Goal: Complete application form

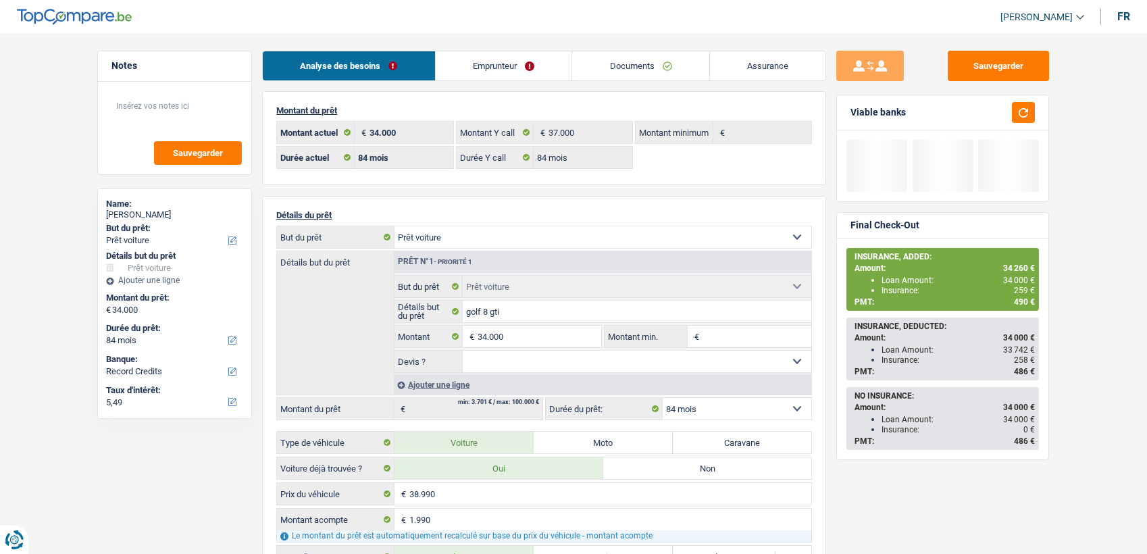
select select "car"
select select "84"
select select "record credits"
select select "84"
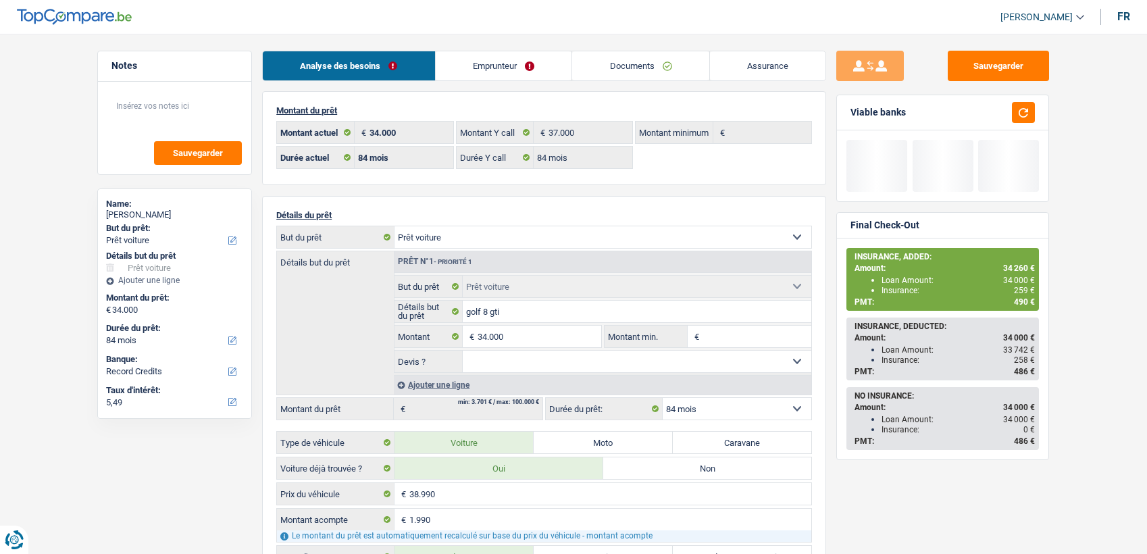
select select "84"
select select "car"
select select "84"
select select "32"
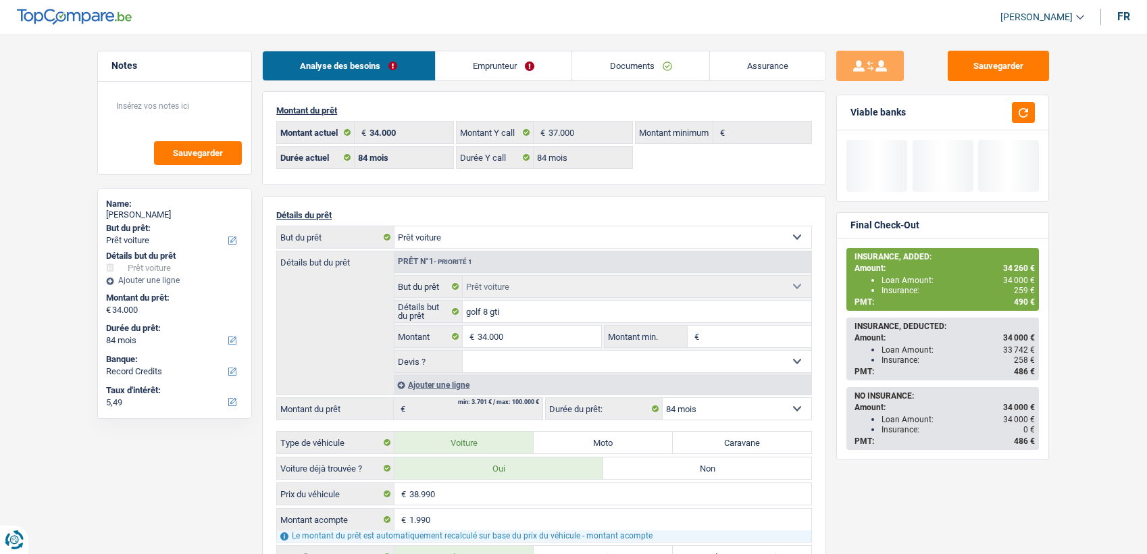
select select "cohabitation"
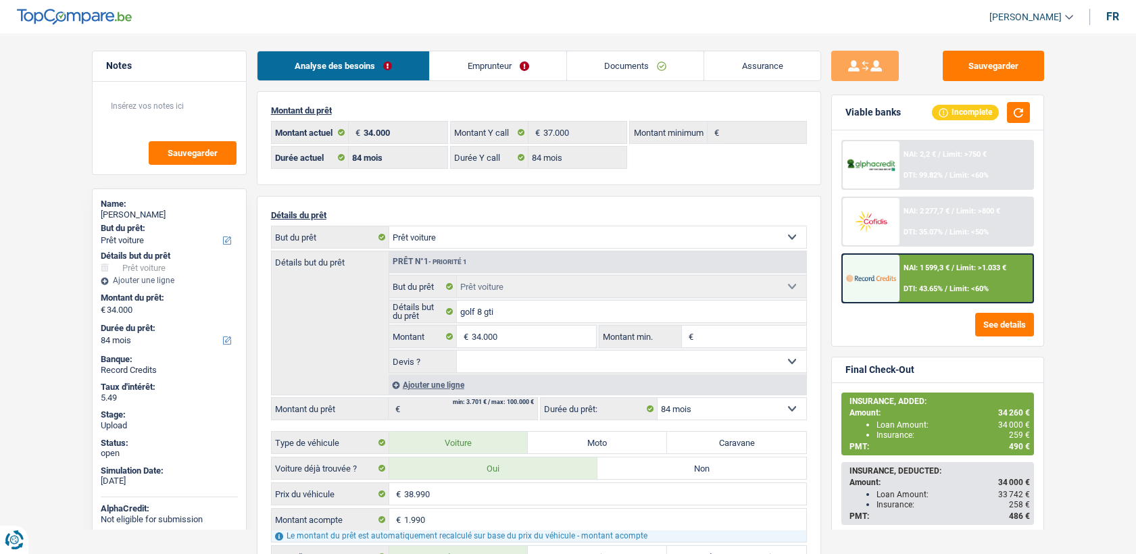
click at [482, 65] on link "Emprunteur" at bounding box center [498, 65] width 136 height 29
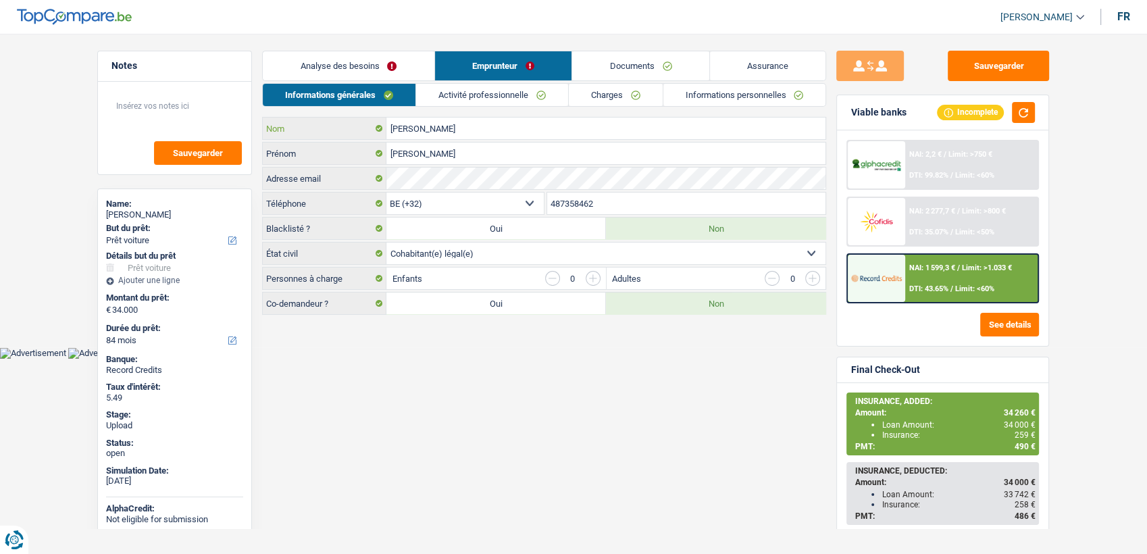
click at [434, 134] on input "Hadi Talhi" at bounding box center [605, 129] width 439 height 22
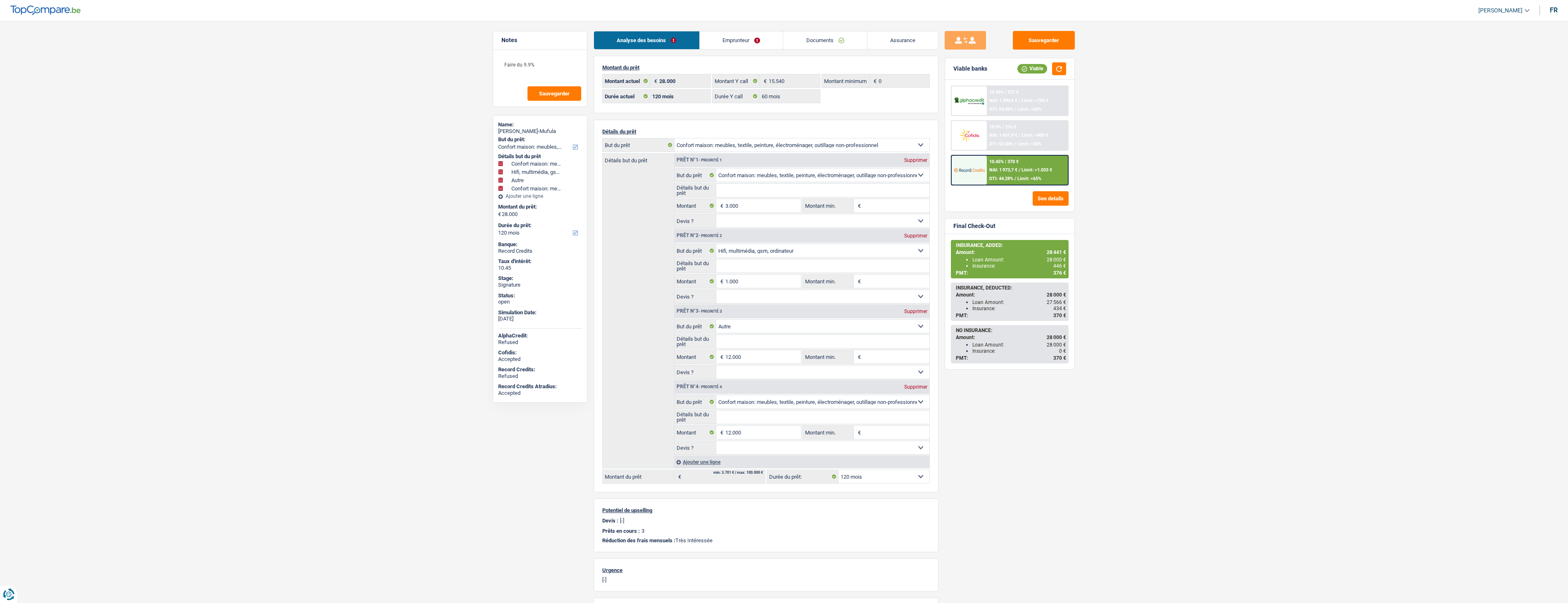
select select "household"
select select "tech"
select select "other"
select select "household"
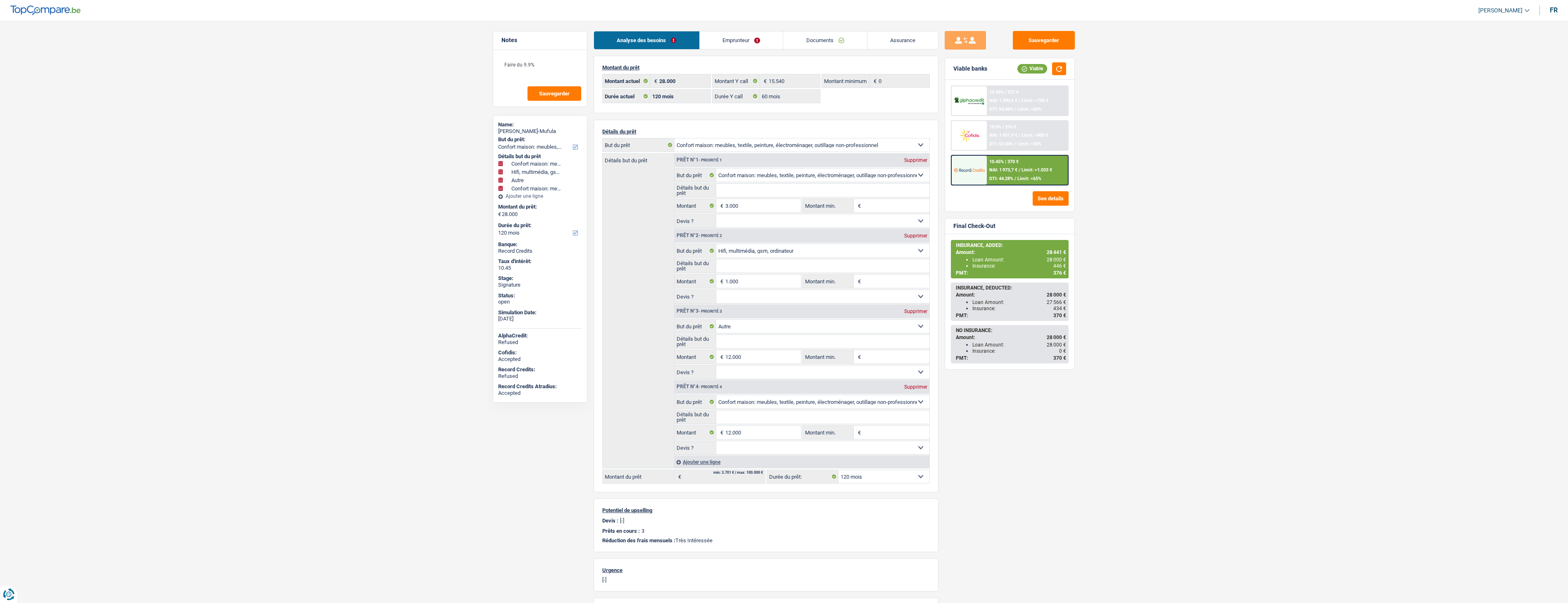
select select "120"
select select "60"
select select "household"
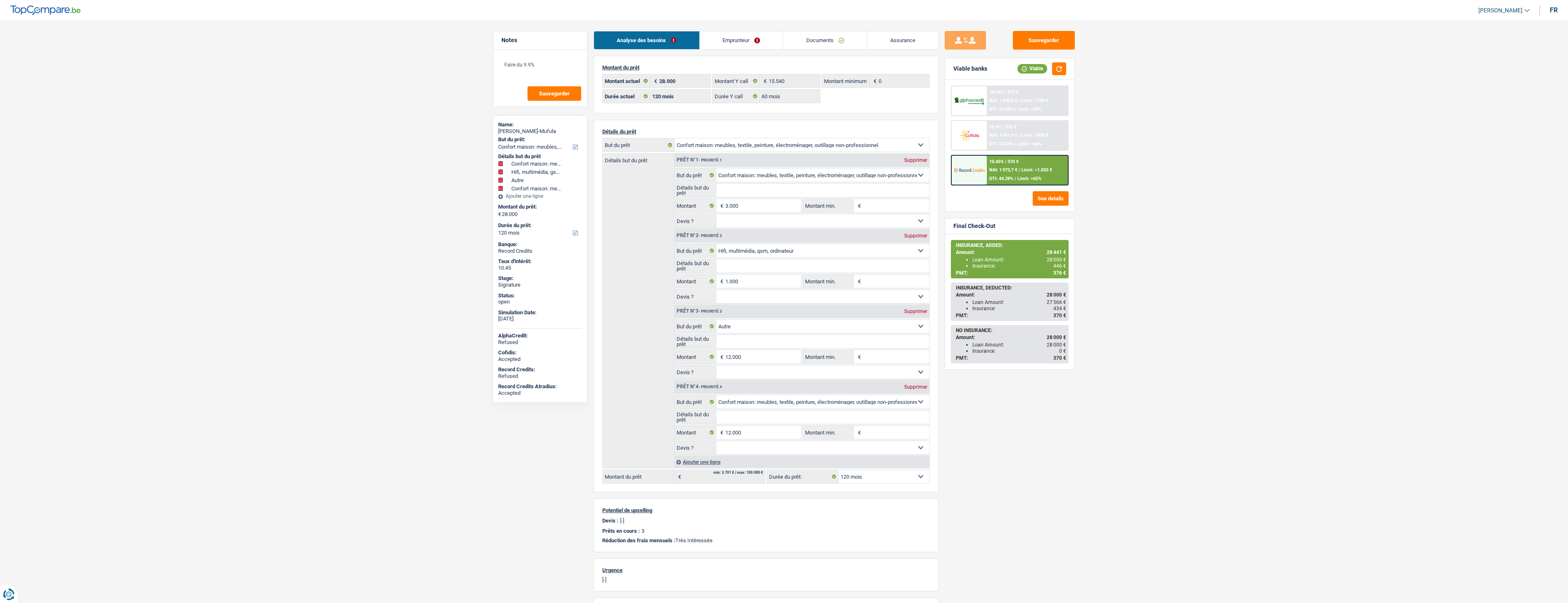
select select "tech"
select select "other"
select select "household"
select select "120"
select select "ownerWithMortgage"
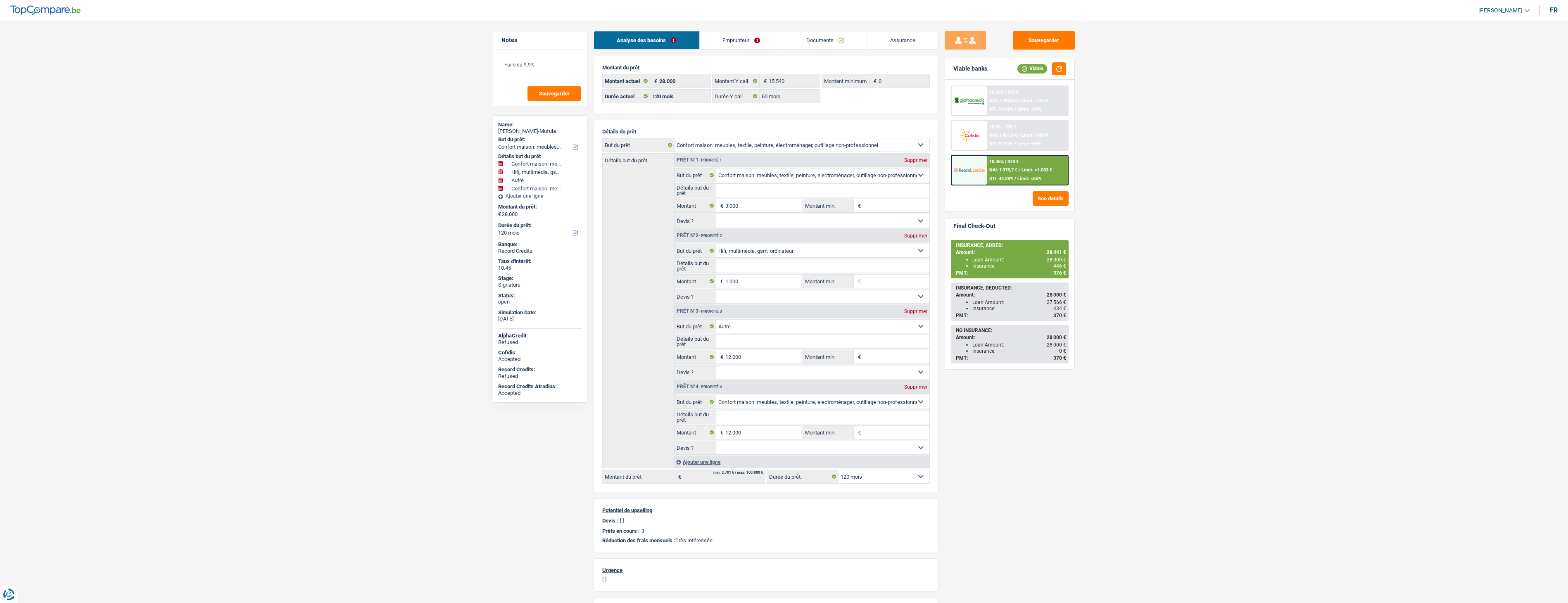
select select "BE"
select select "mortgage"
select select "240"
select select "personalLoan"
select select "familyEvent"
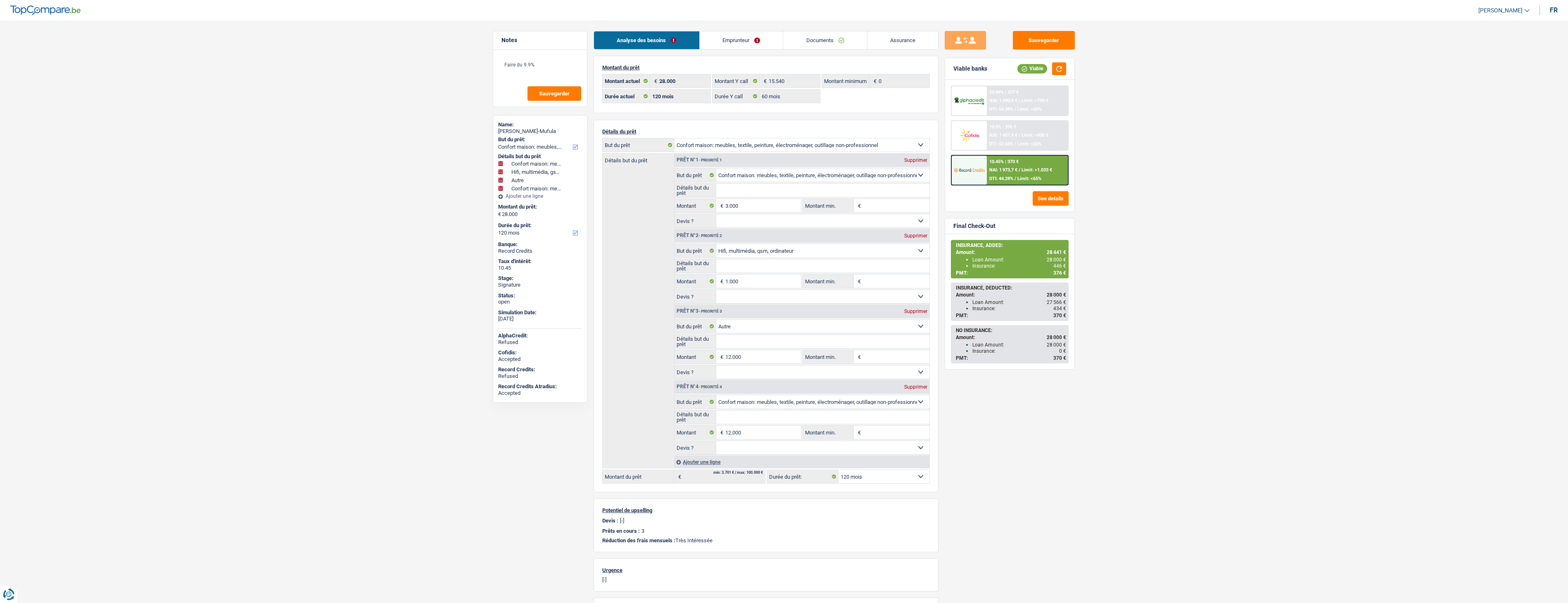
select select "60"
select select "personalSale"
select select "12"
drag, startPoint x: 734, startPoint y: 51, endPoint x: 739, endPoint y: 48, distance: 5.8
click at [735, 51] on div "Analyse des besoins Emprunteur Documents Assurance Montant du prêt 28.000 € Mon…" at bounding box center [766, 371] width 345 height 679
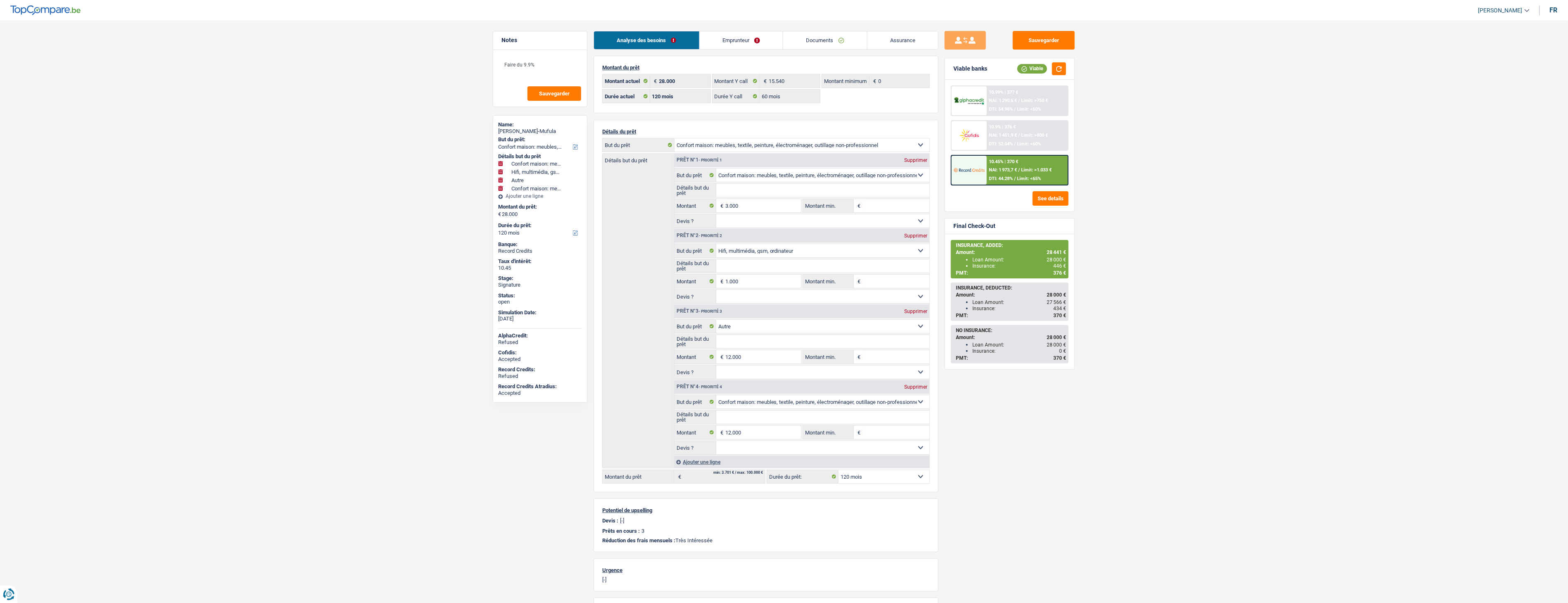
click at [742, 45] on link "Emprunteur" at bounding box center [741, 40] width 83 height 18
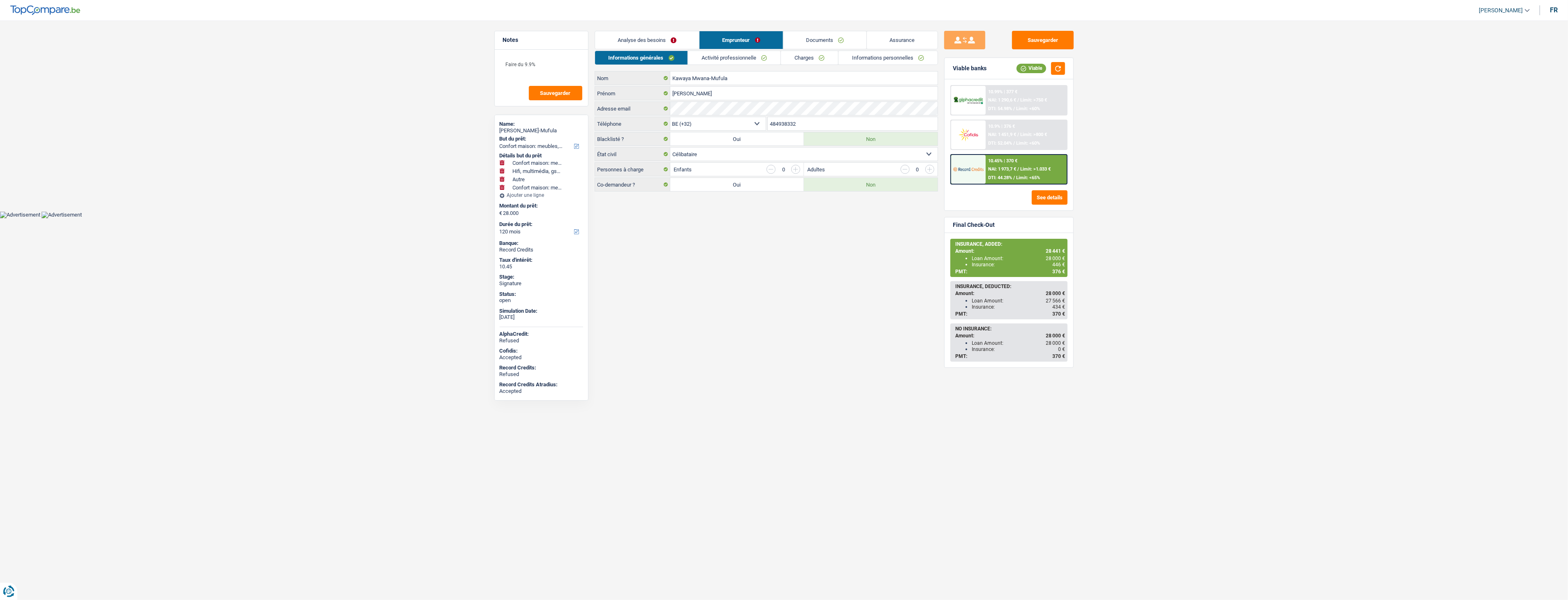
click at [746, 62] on link "Activité professionnelle" at bounding box center [734, 58] width 93 height 13
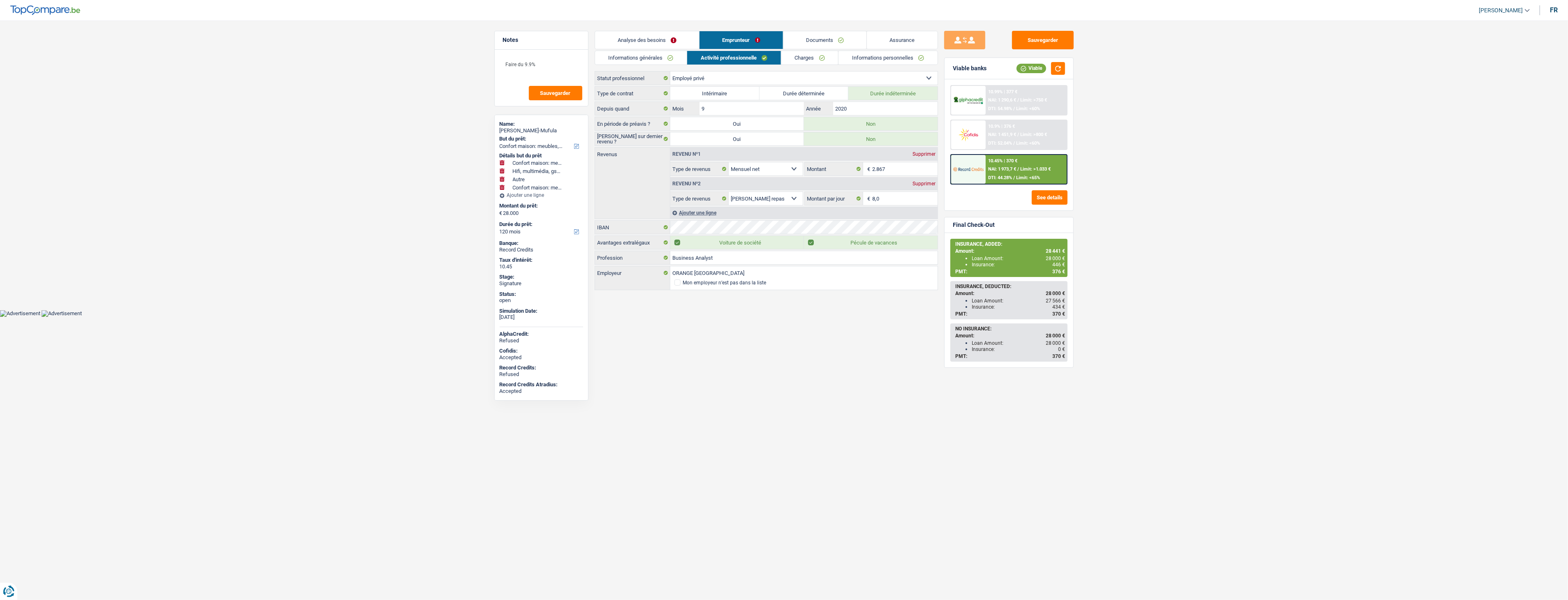
click at [683, 57] on link "Informations générales" at bounding box center [641, 58] width 92 height 13
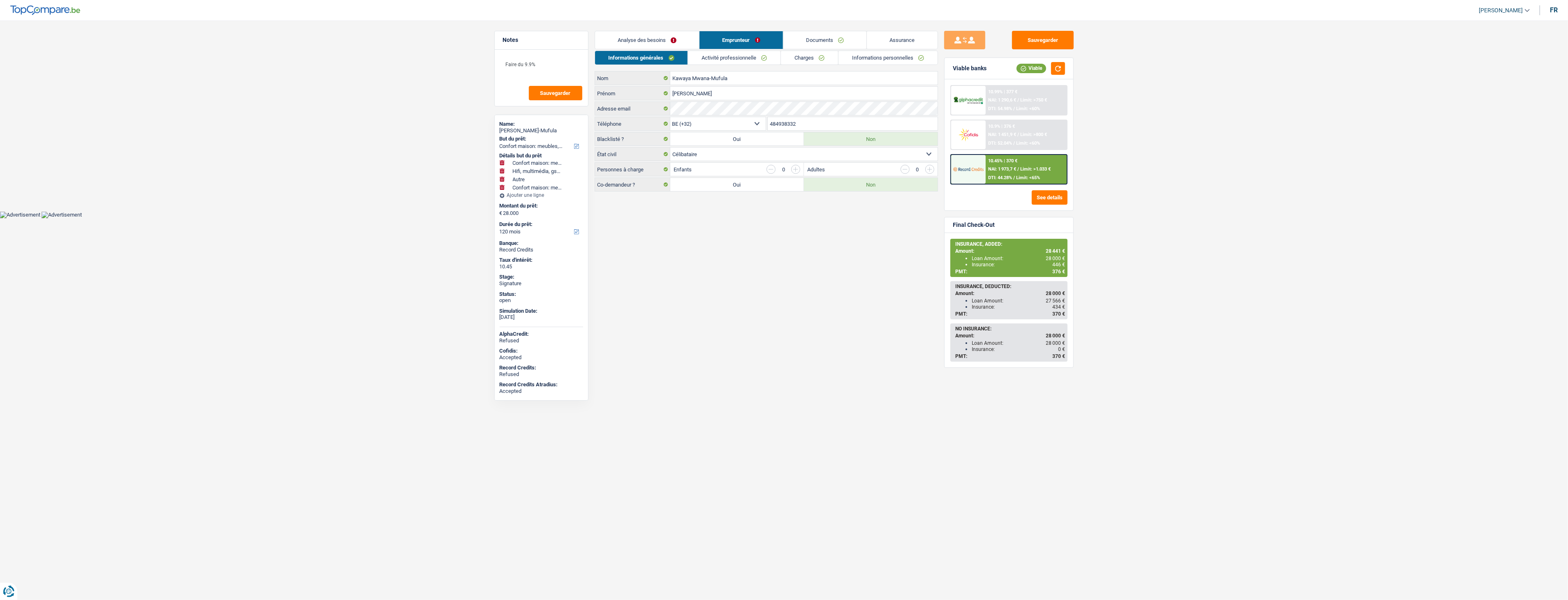
click at [866, 60] on link "Informations personnelles" at bounding box center [888, 58] width 99 height 13
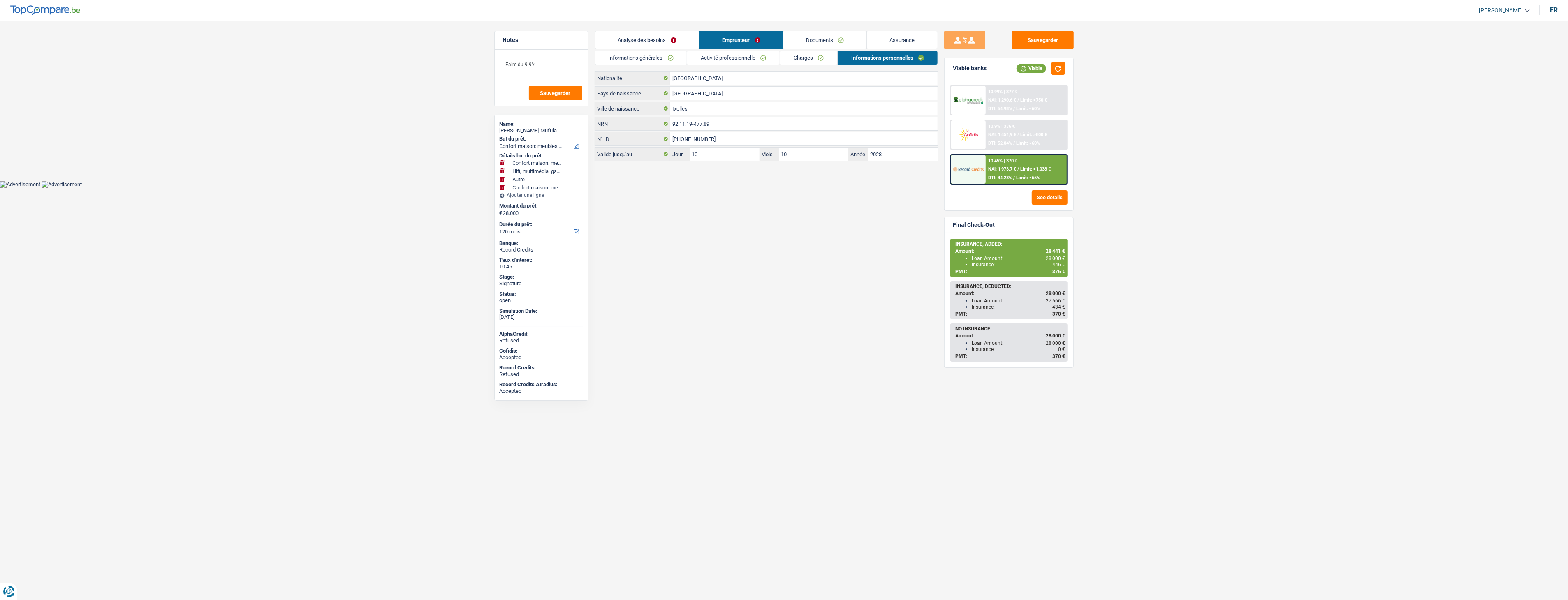
click at [813, 60] on link "Charges" at bounding box center [809, 58] width 57 height 13
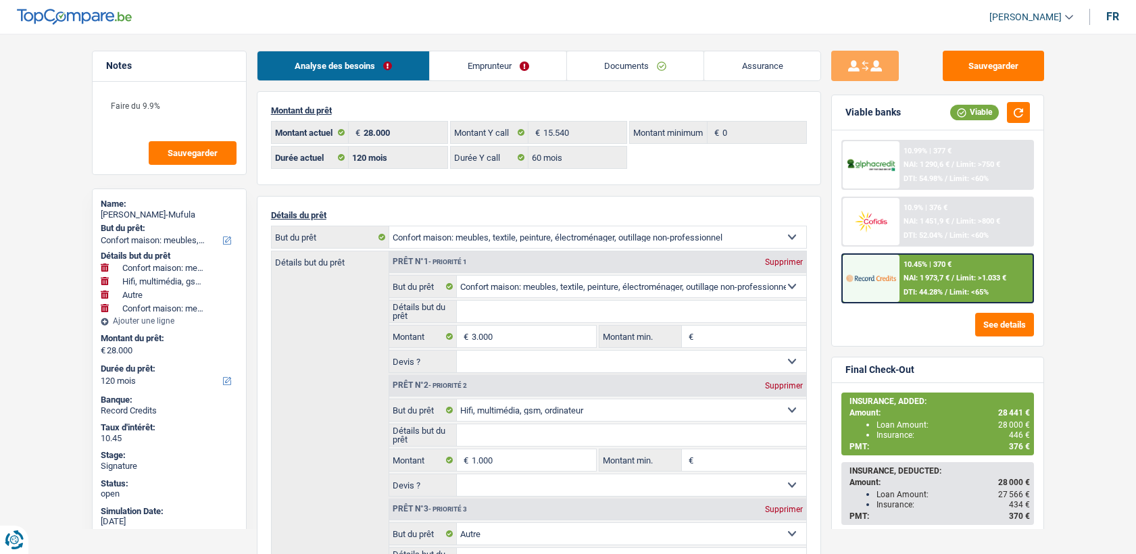
select select "household"
select select "tech"
select select "other"
select select "household"
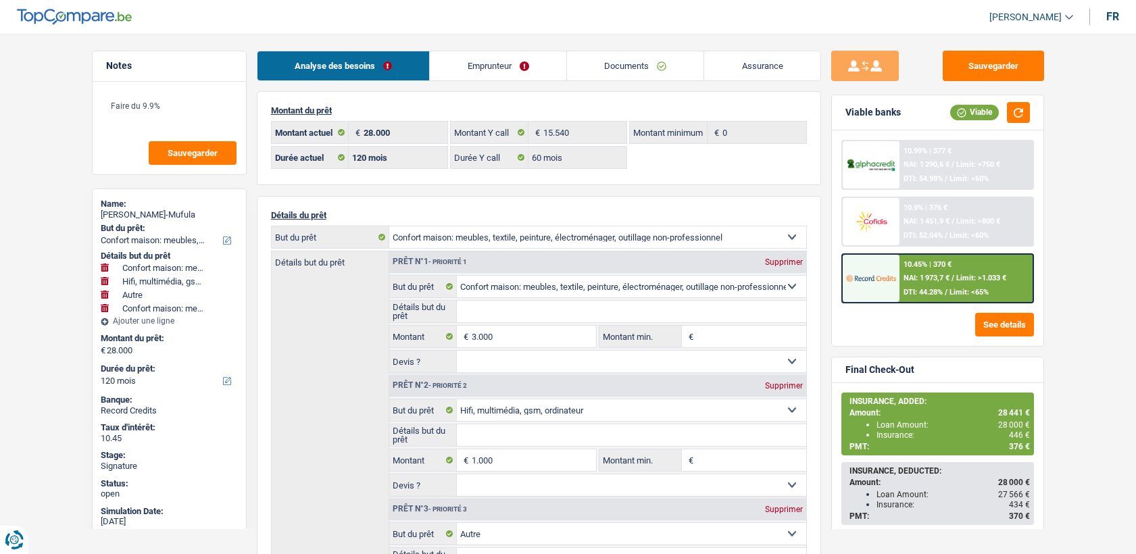
select select "120"
select select "32"
select select "single"
click at [453, 63] on link "Emprunteur" at bounding box center [498, 65] width 136 height 29
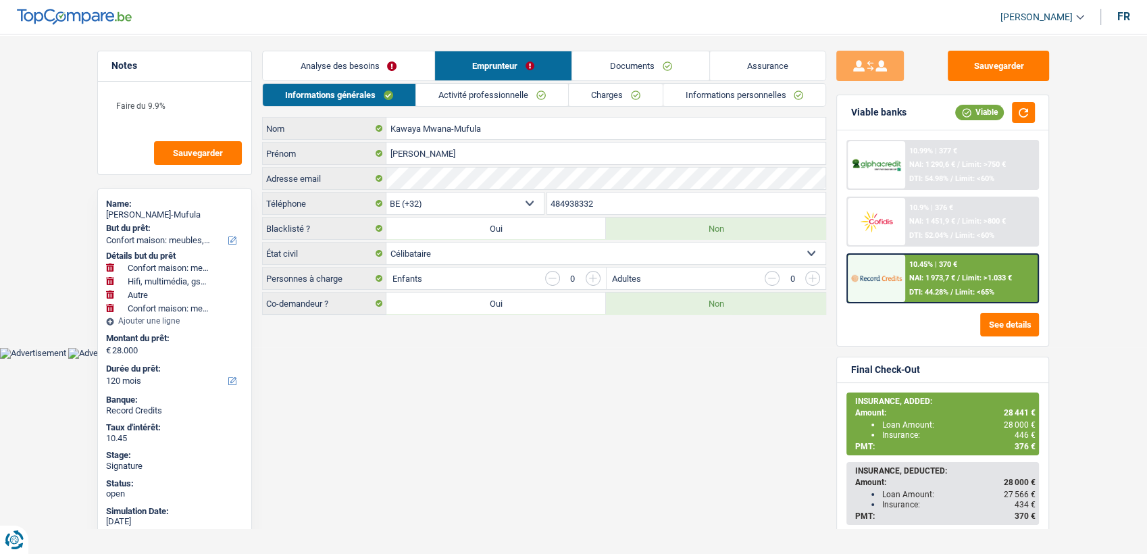
click at [568, 355] on body "Vous avez le contrôle de vos données Nous utilisons des cookies, tout comme nos…" at bounding box center [573, 189] width 1147 height 338
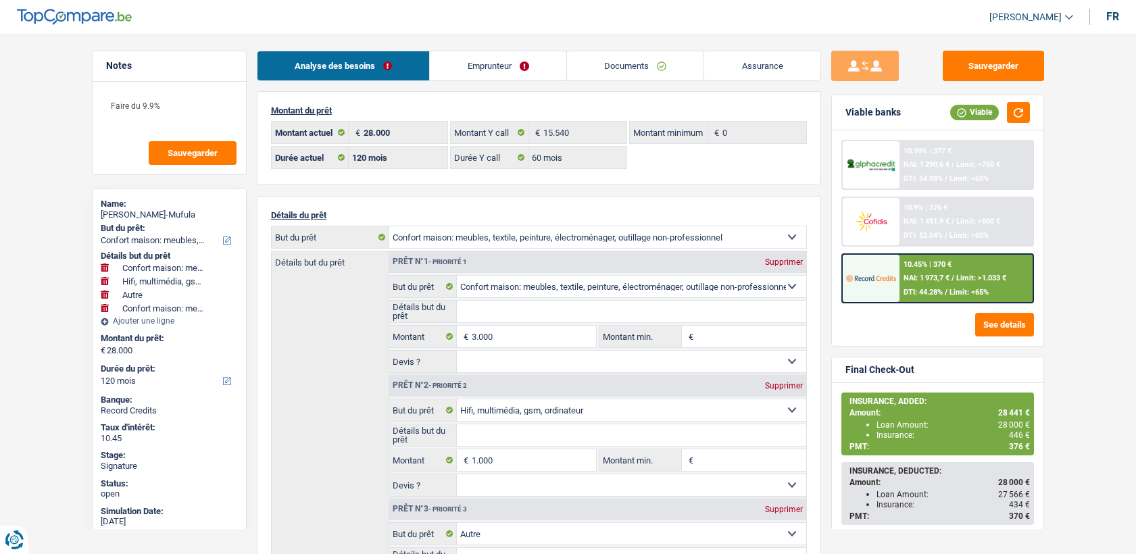
select select "household"
select select "tech"
select select "other"
select select "household"
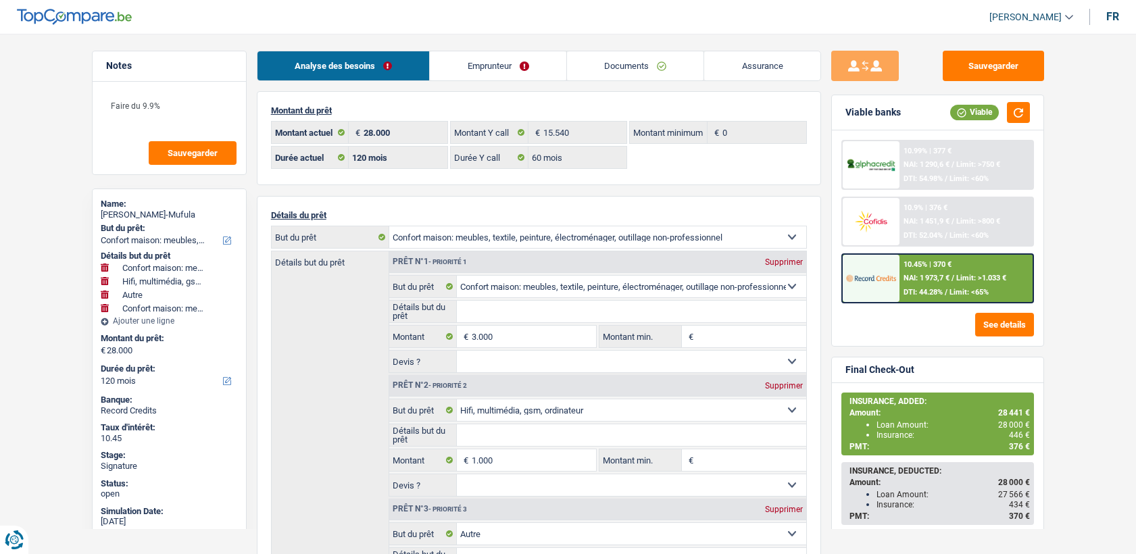
select select "120"
select select "60"
select select "household"
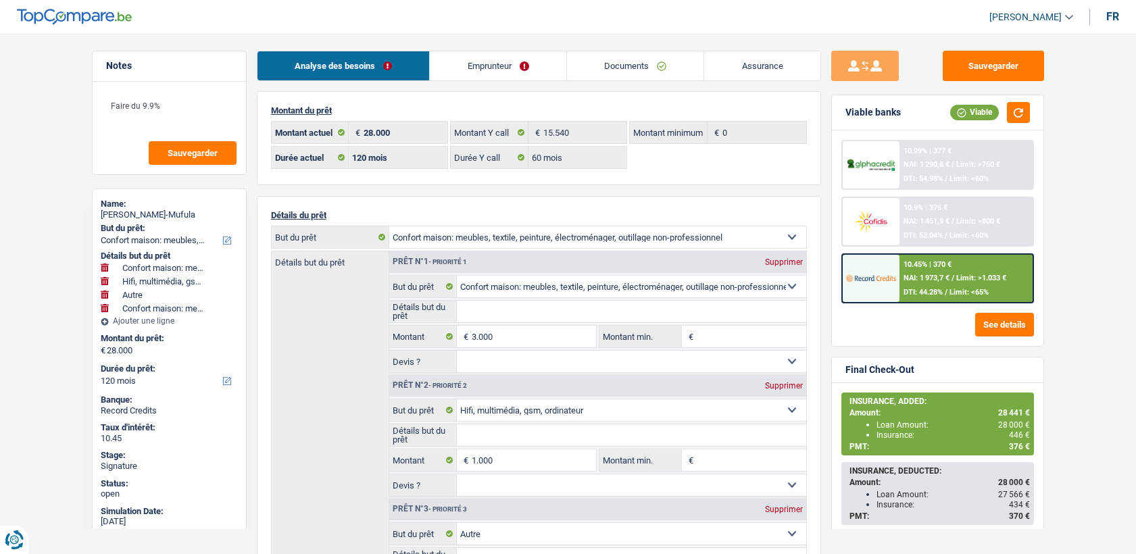
select select "tech"
select select "other"
select select "household"
select select "120"
select select "ownerWithMortgage"
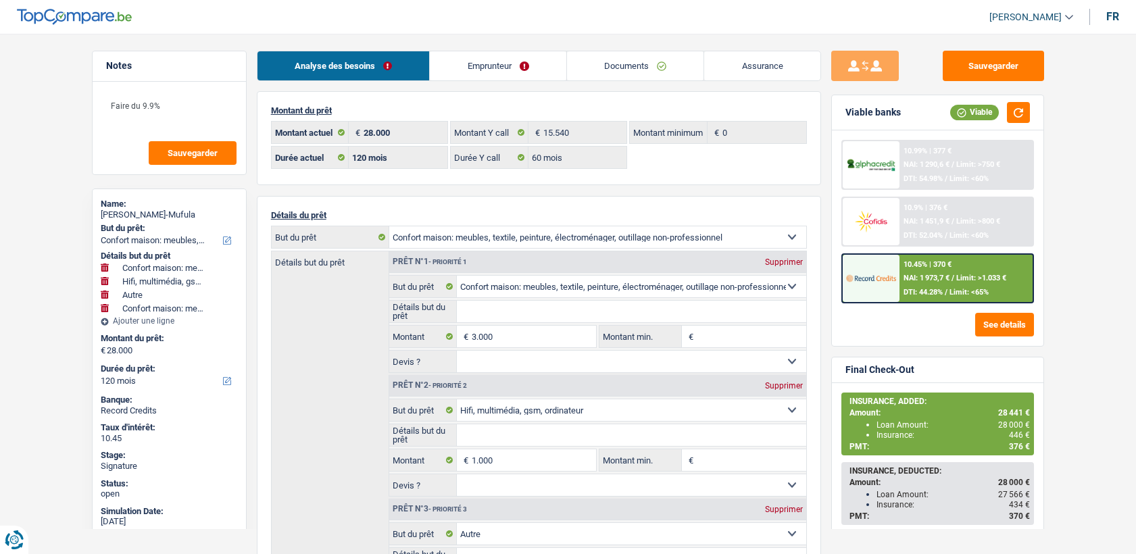
select select "BE"
select select "mortgage"
select select "240"
select select "personalLoan"
select select "familyEvent"
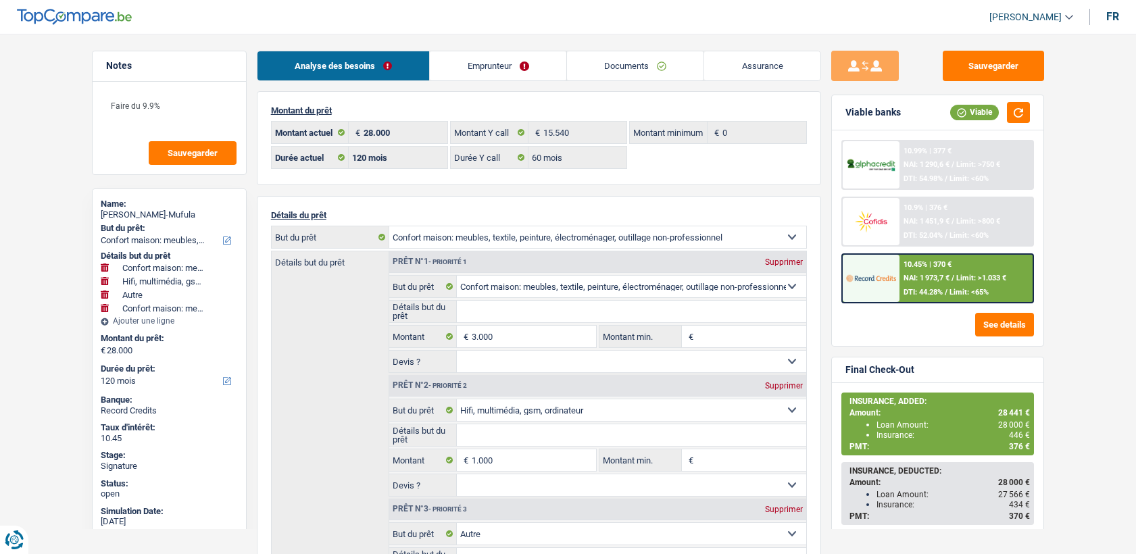
select select "60"
select select "personalSale"
select select "12"
click at [499, 63] on link "Emprunteur" at bounding box center [498, 65] width 136 height 29
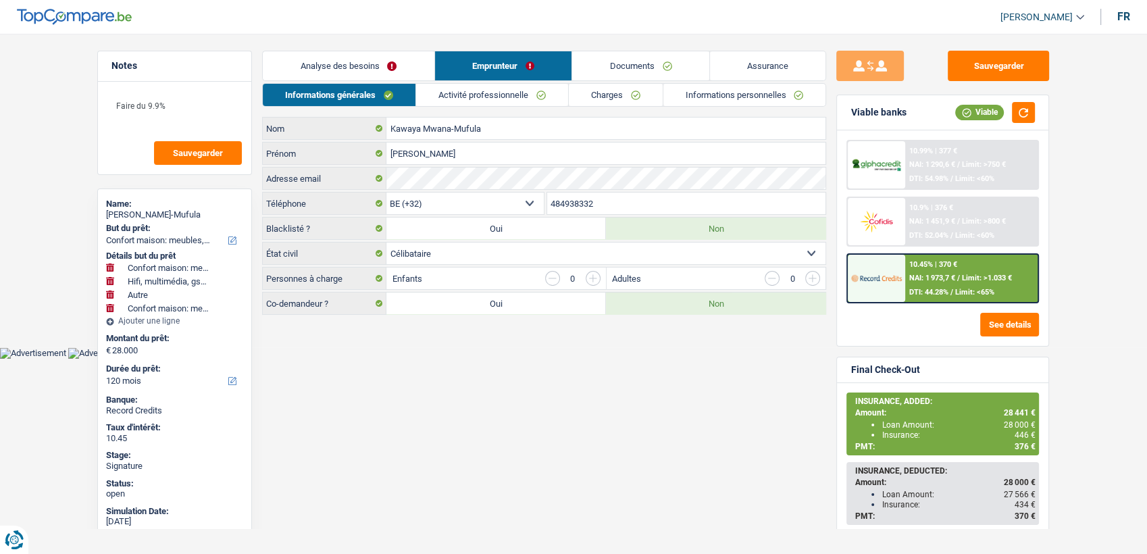
click at [493, 84] on link "Activité professionnelle" at bounding box center [492, 95] width 152 height 22
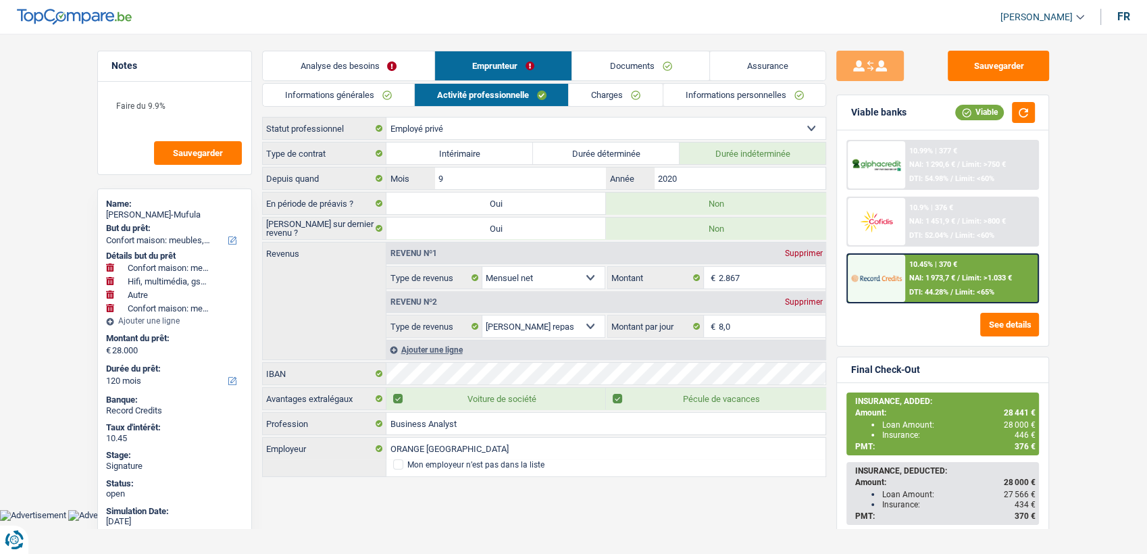
click at [573, 93] on link "Charges" at bounding box center [616, 95] width 94 height 22
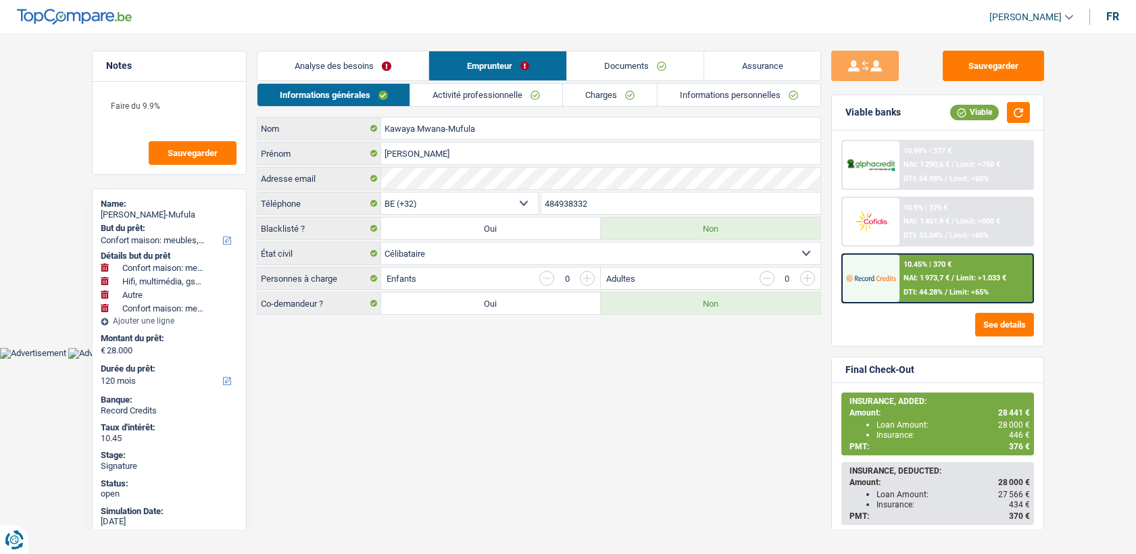
select select "household"
select select "tech"
select select "other"
select select "household"
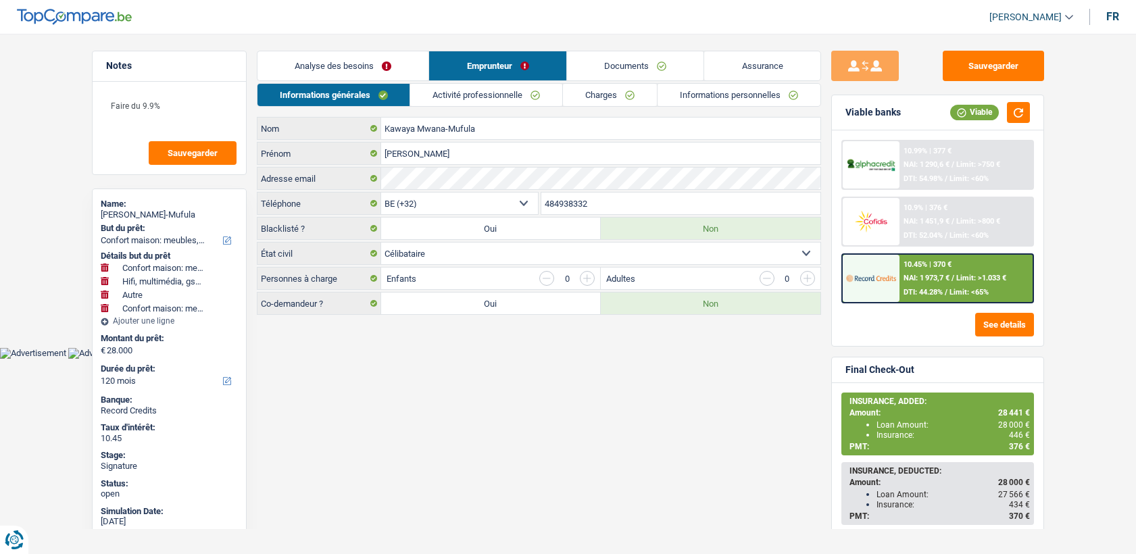
select select "120"
select select "32"
select select "single"
select select "privateEmployee"
select select "netSalary"
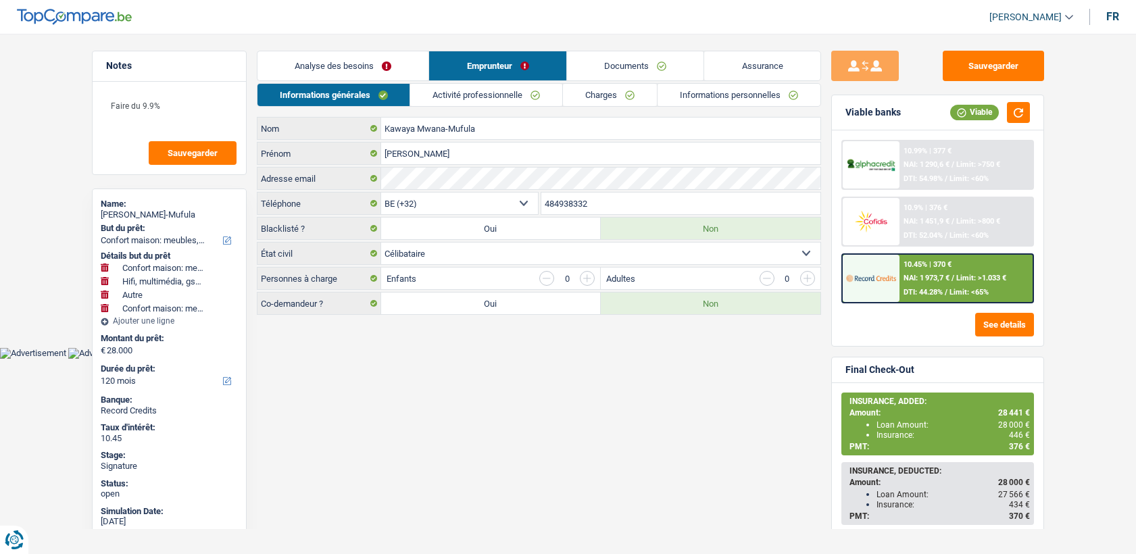
select select "mealVouchers"
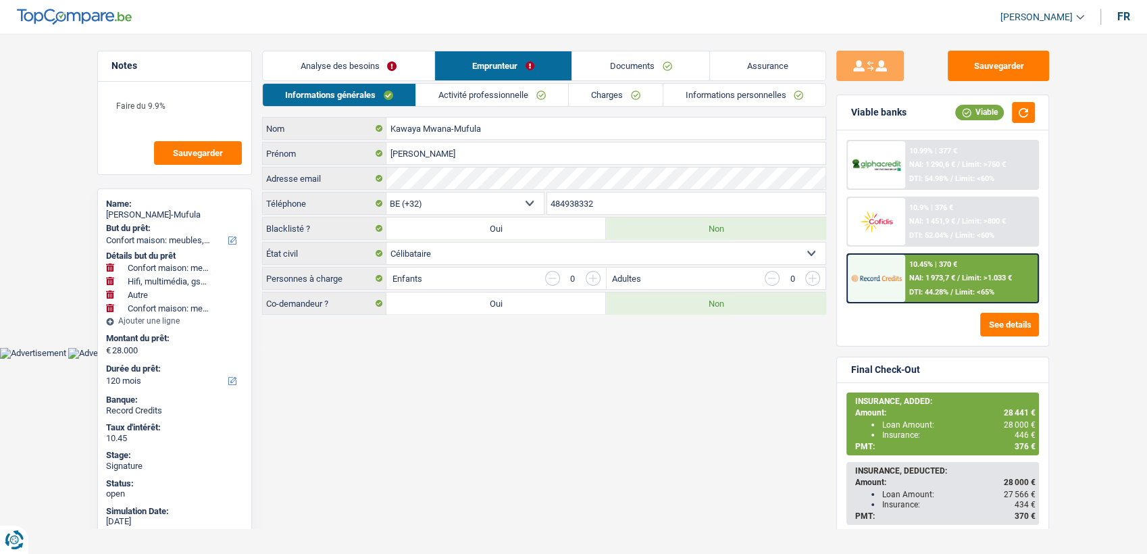
click at [485, 96] on link "Activité professionnelle" at bounding box center [492, 95] width 152 height 22
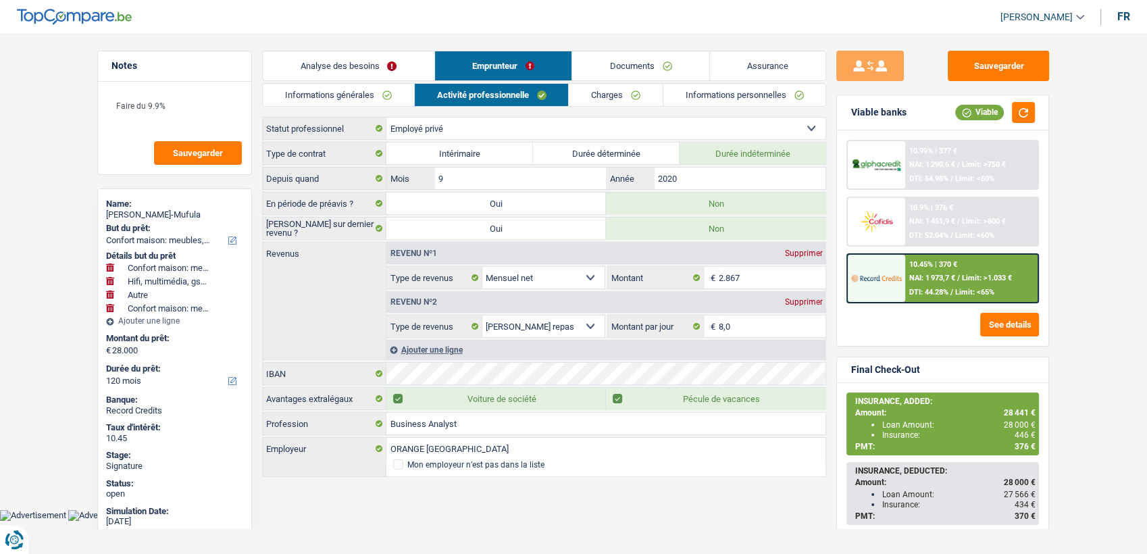
click at [616, 75] on link "Documents" at bounding box center [640, 65] width 137 height 29
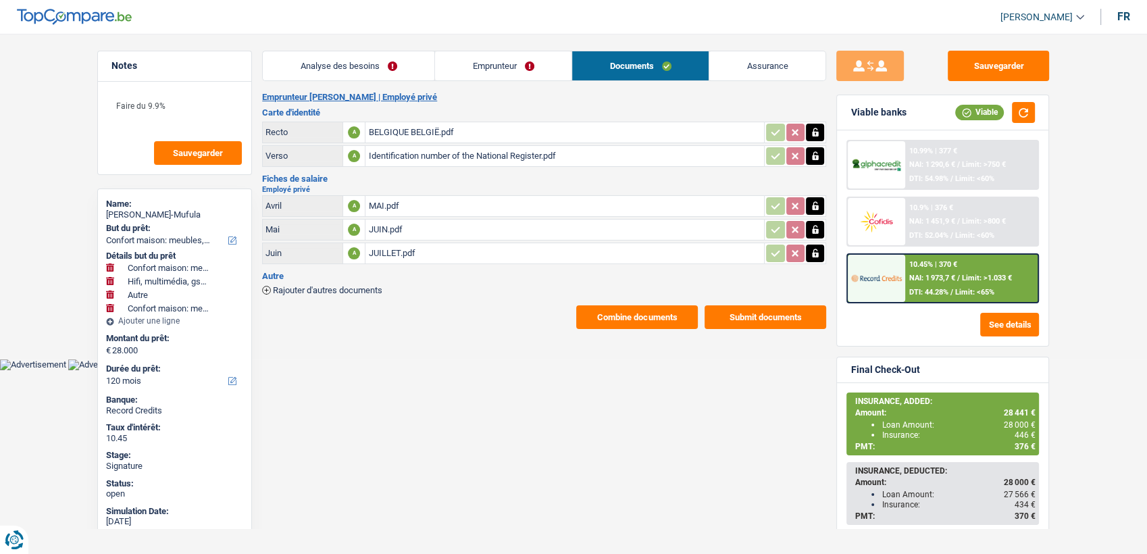
click at [391, 253] on div "JUILLET.pdf" at bounding box center [564, 253] width 393 height 20
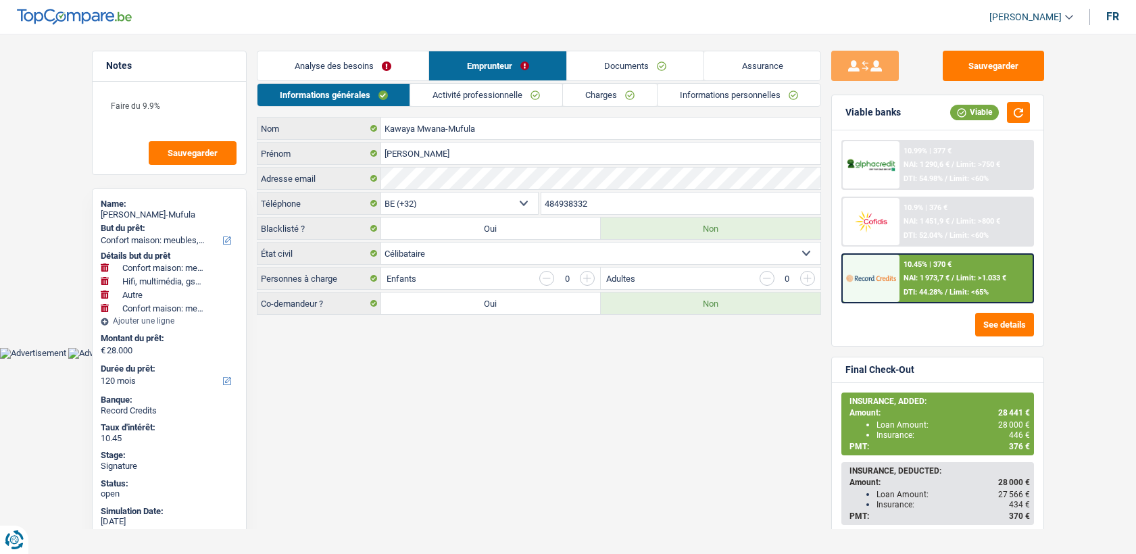
select select "household"
select select "tech"
select select "other"
select select "household"
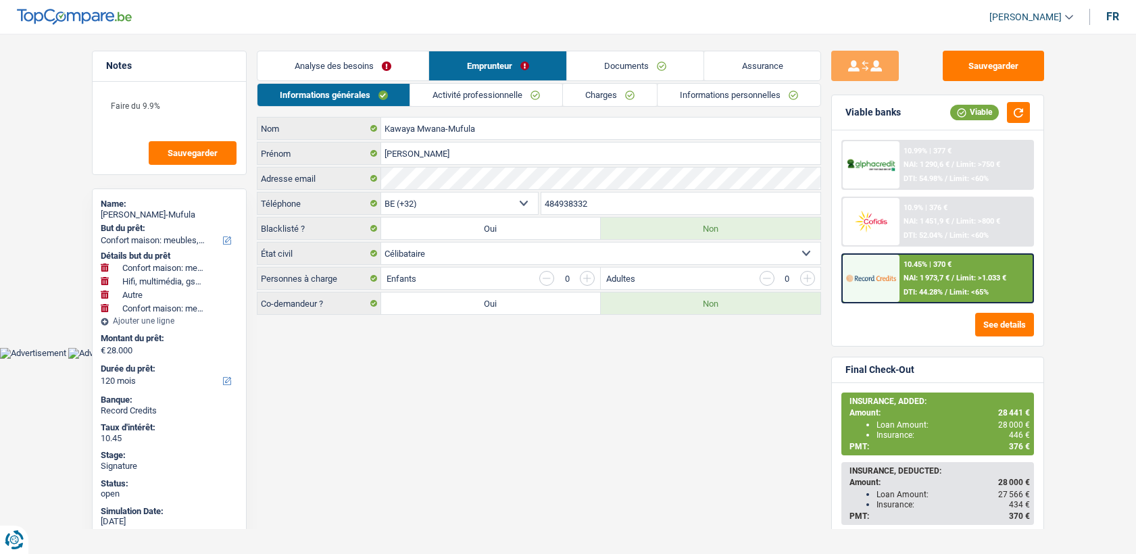
select select "120"
select select "32"
select select "single"
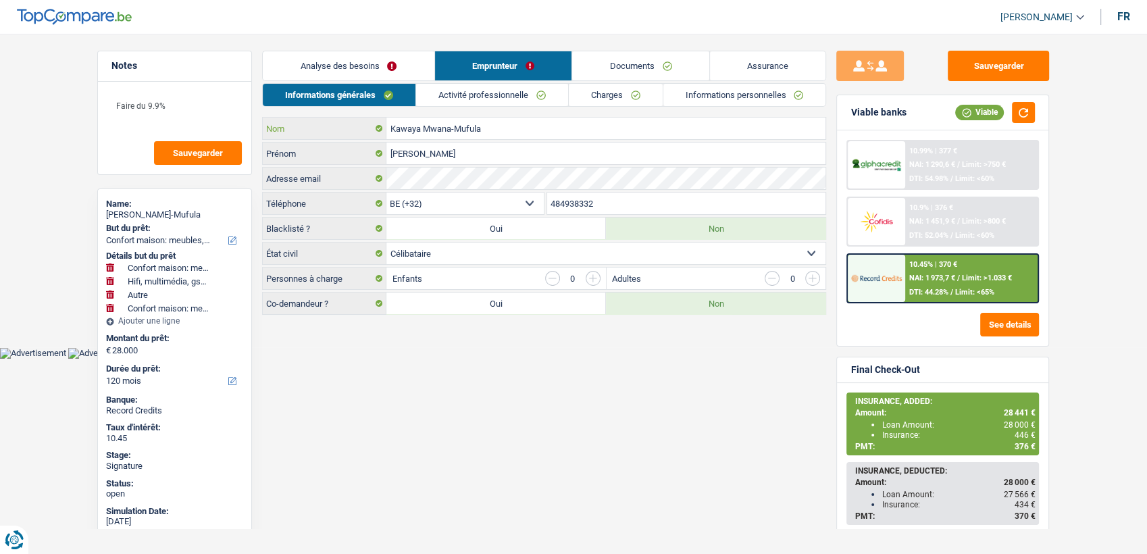
click at [432, 126] on input "Kawaya Mwana-Mufula" at bounding box center [605, 129] width 439 height 22
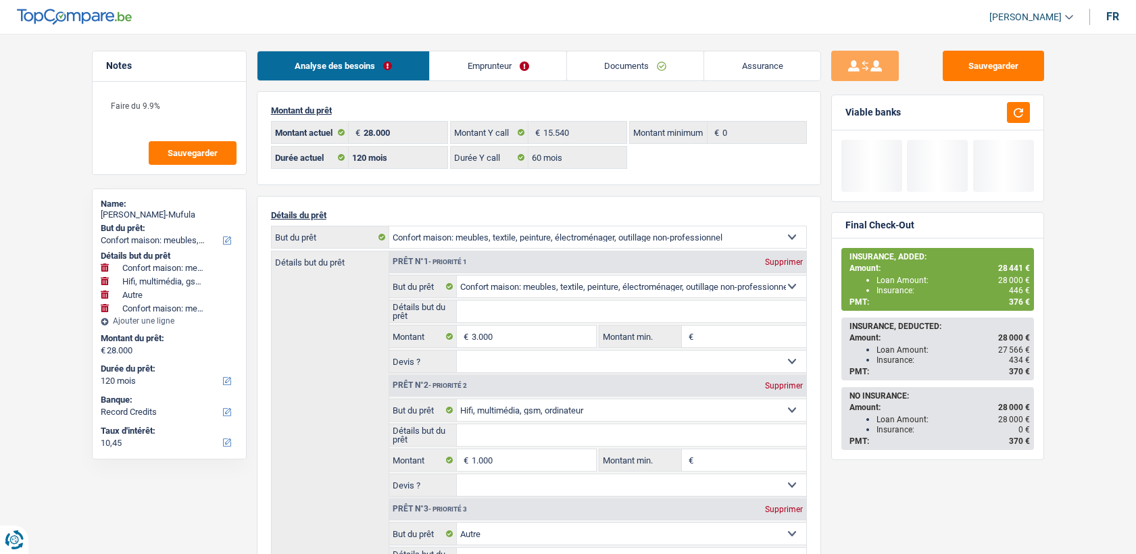
select select "household"
select select "tech"
select select "other"
select select "household"
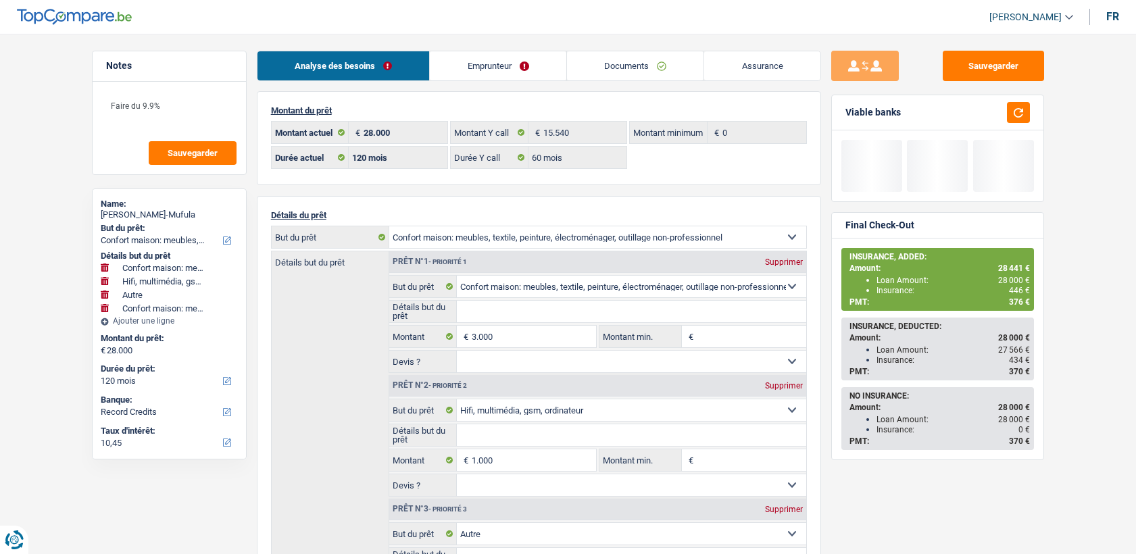
select select "120"
click at [659, 73] on link "Documents" at bounding box center [635, 65] width 137 height 29
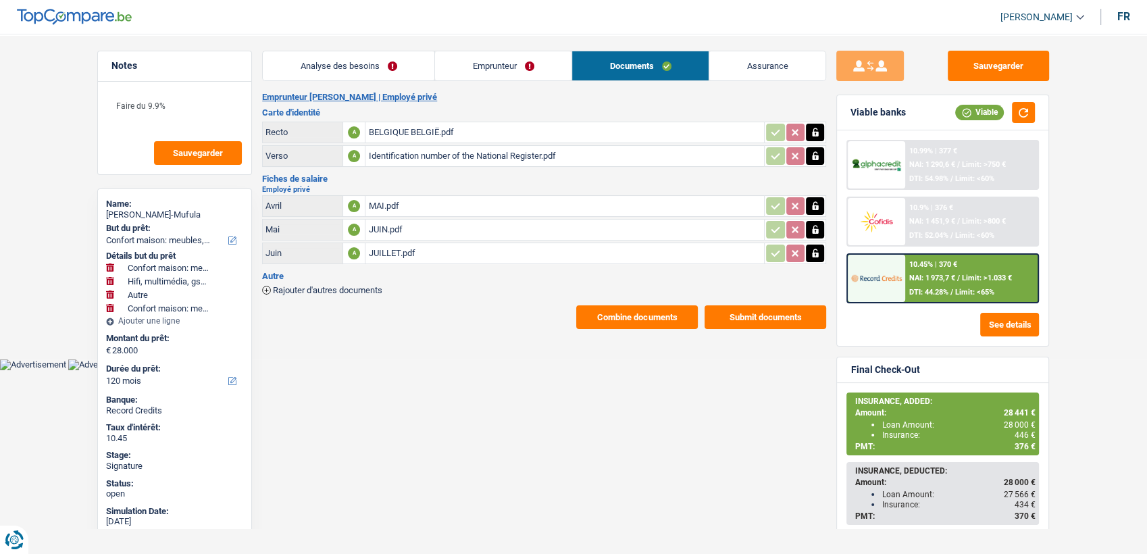
click at [617, 315] on button "Combine documents" at bounding box center [637, 317] width 122 height 24
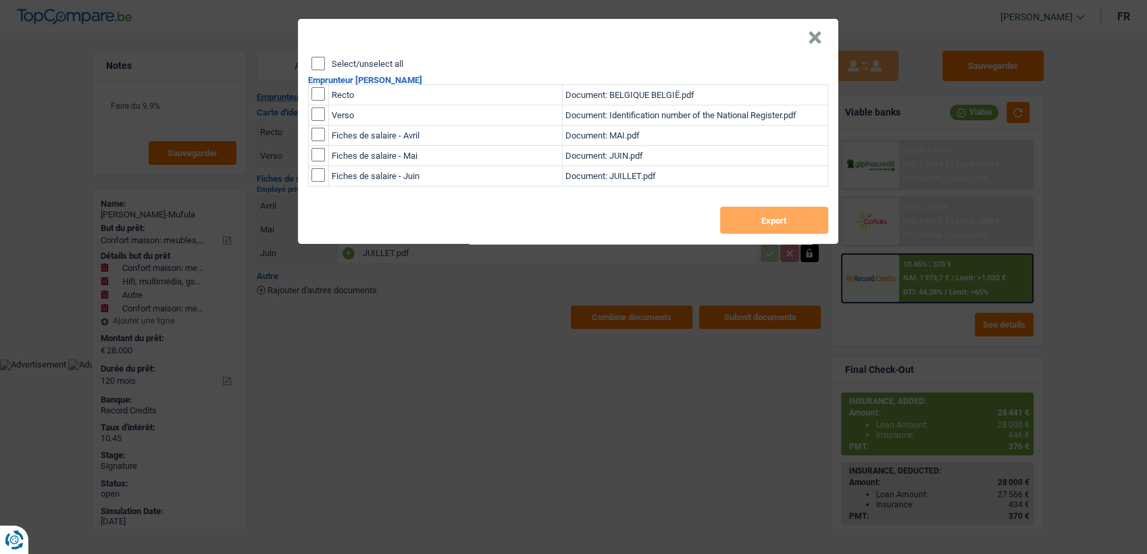
click at [346, 79] on div "Select/unselect all Emprunteur Lorenzo Kawaya Mwana-Mufula Recto Document: BELG…" at bounding box center [568, 150] width 540 height 187
drag, startPoint x: 346, startPoint y: 79, endPoint x: 319, endPoint y: 95, distance: 31.5
click at [319, 95] on input "checkbox" at bounding box center [318, 94] width 14 height 14
checkbox input "true"
click at [313, 101] on input "checkbox" at bounding box center [318, 94] width 14 height 14
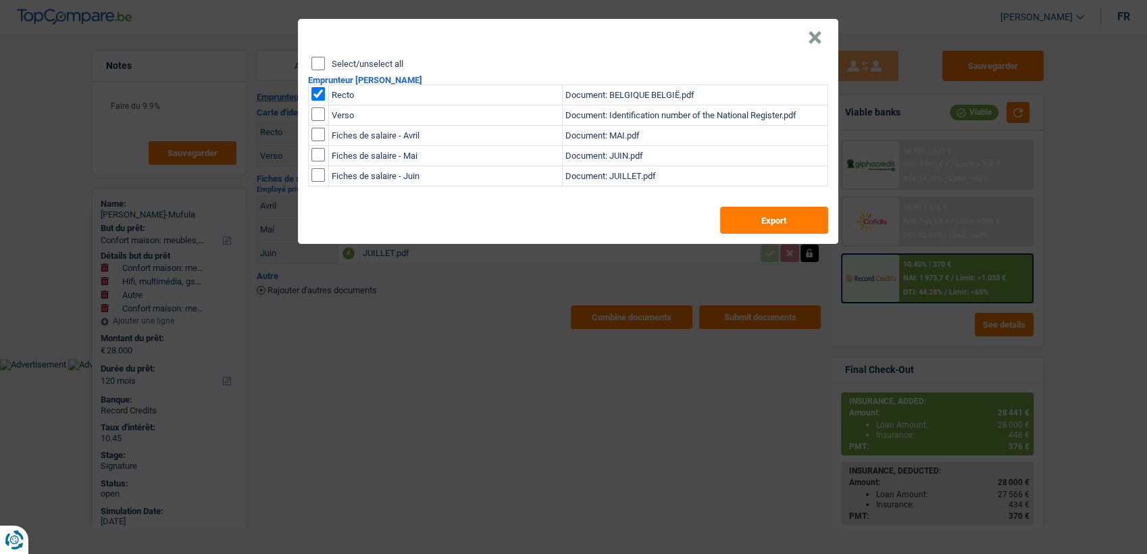
checkbox input "true"
click at [772, 222] on button "Export" at bounding box center [774, 220] width 108 height 27
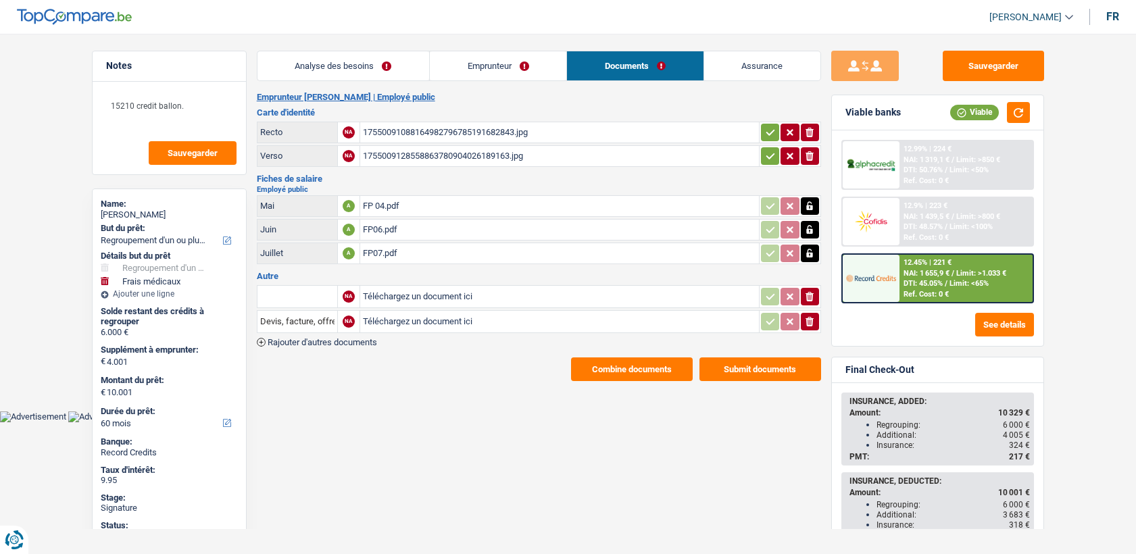
select select "refinancing"
select select "medical"
select select "60"
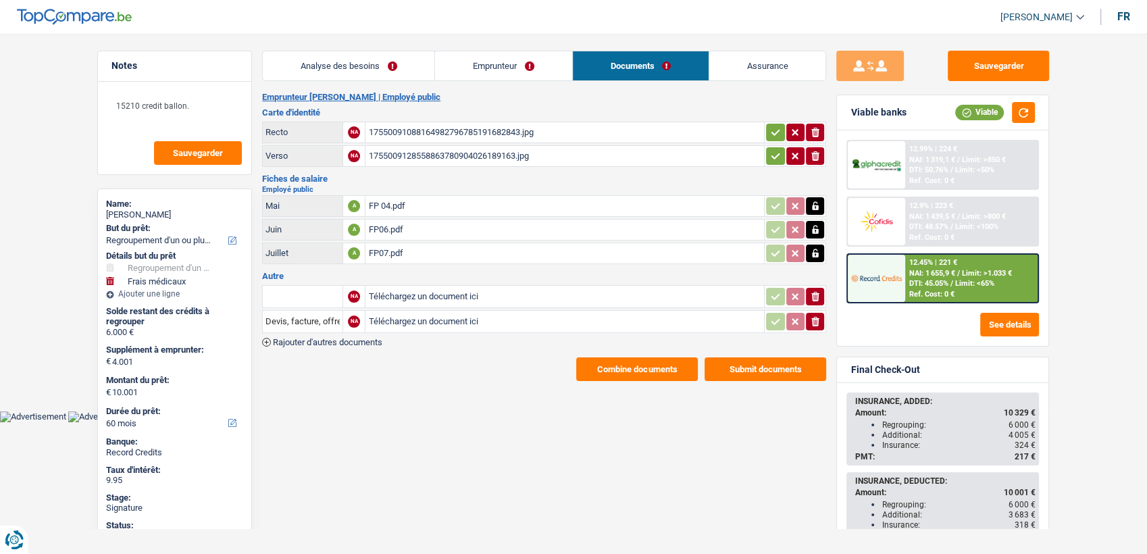
click at [379, 133] on div "17550091088164982796785191682843.jpg" at bounding box center [564, 132] width 393 height 20
click at [393, 213] on div "FP 04.pdf" at bounding box center [564, 206] width 393 height 20
click at [384, 202] on div "FP 04.pdf" at bounding box center [564, 206] width 393 height 20
click at [382, 228] on div "FP06.pdf" at bounding box center [564, 230] width 393 height 20
click at [384, 251] on div "FP07.pdf" at bounding box center [564, 253] width 393 height 20
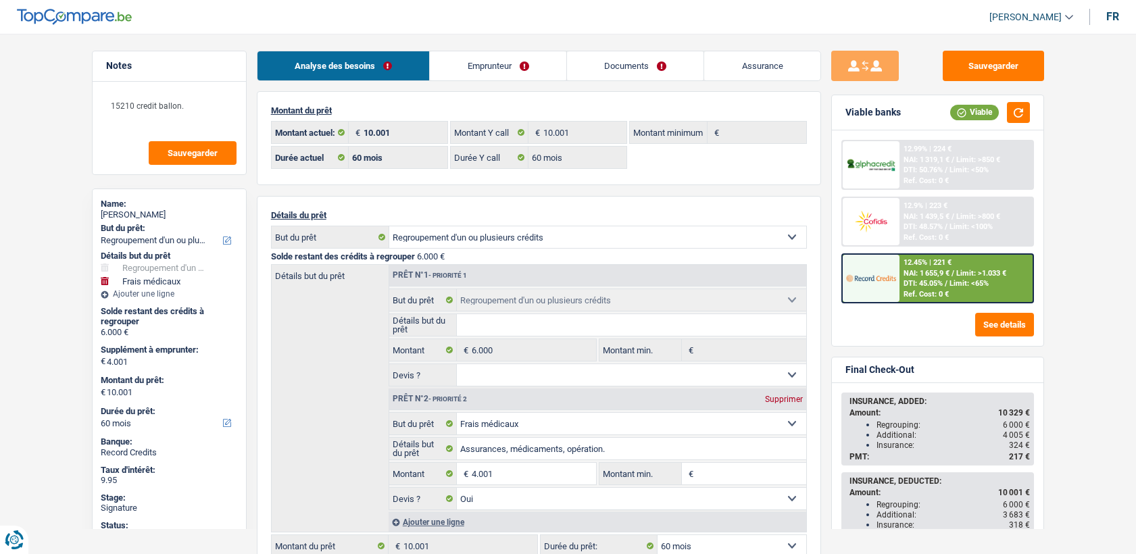
select select "refinancing"
select select "medical"
select select "60"
select select "32"
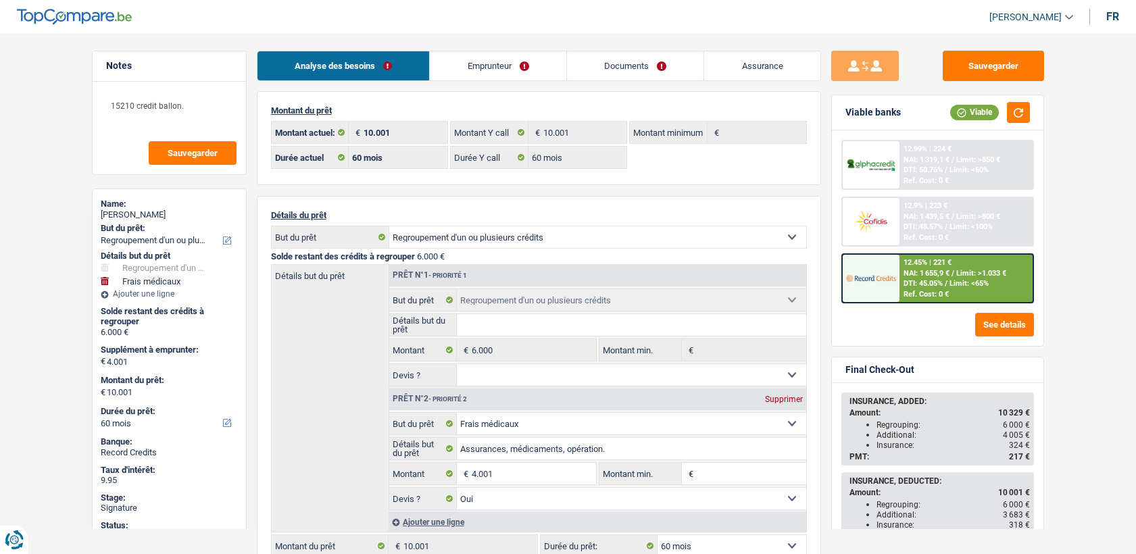
select select "single"
drag, startPoint x: 0, startPoint y: 0, endPoint x: 485, endPoint y: 65, distance: 489.4
click at [485, 78] on link "Emprunteur" at bounding box center [498, 65] width 136 height 29
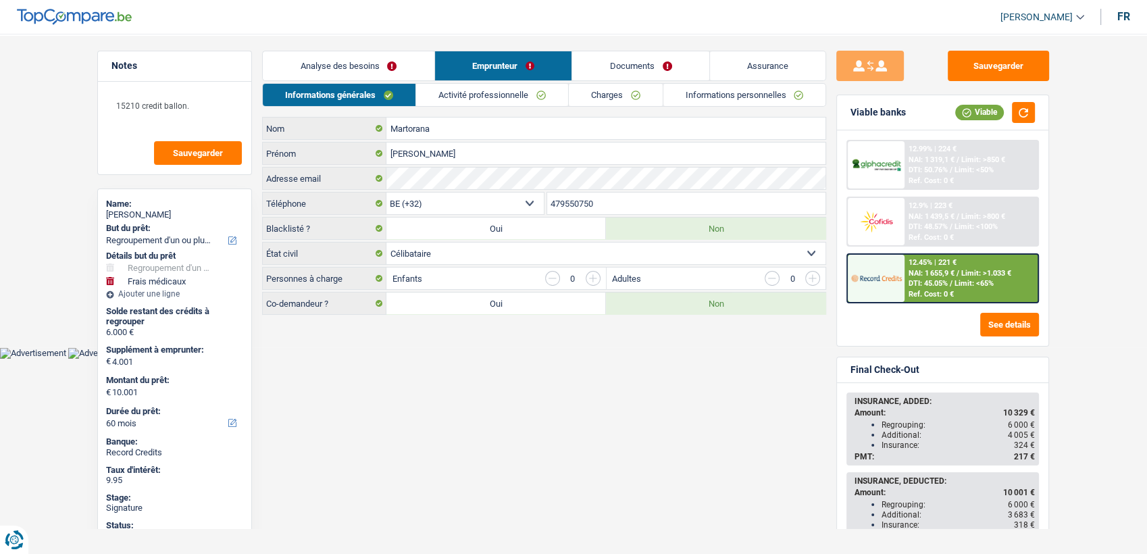
click at [485, 61] on link "Emprunteur" at bounding box center [503, 65] width 137 height 29
click at [480, 91] on link "Activité professionnelle" at bounding box center [492, 95] width 152 height 22
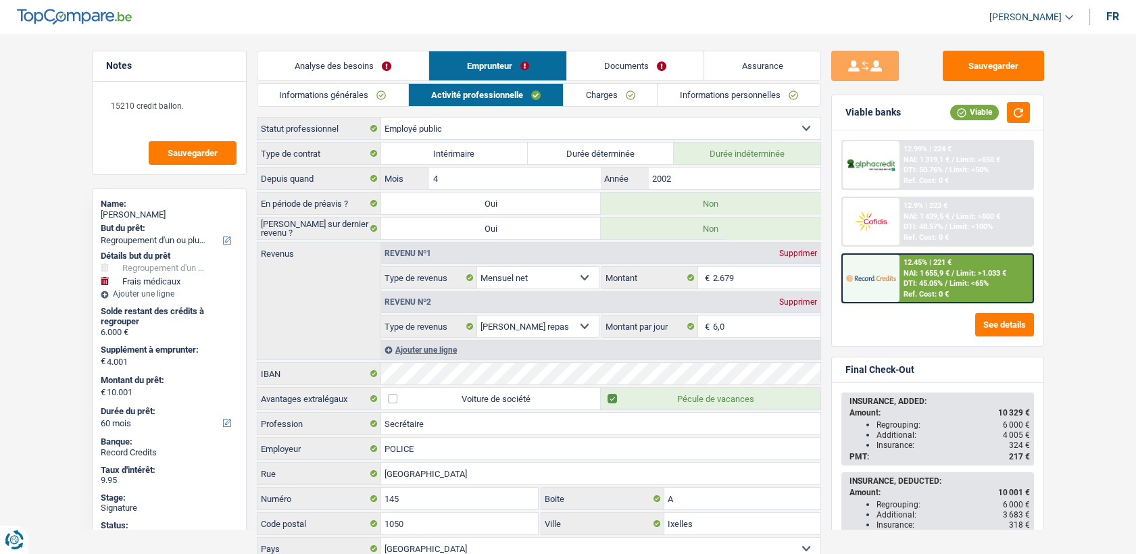
click at [390, 98] on link "Informations générales" at bounding box center [332, 95] width 151 height 22
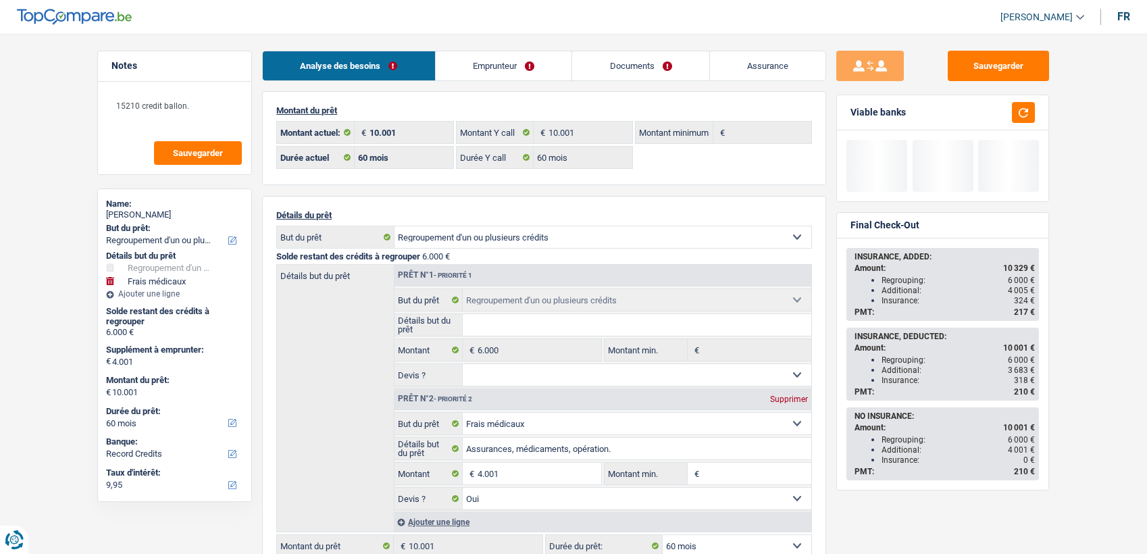
select select "refinancing"
select select "medical"
select select "60"
select select "record credits"
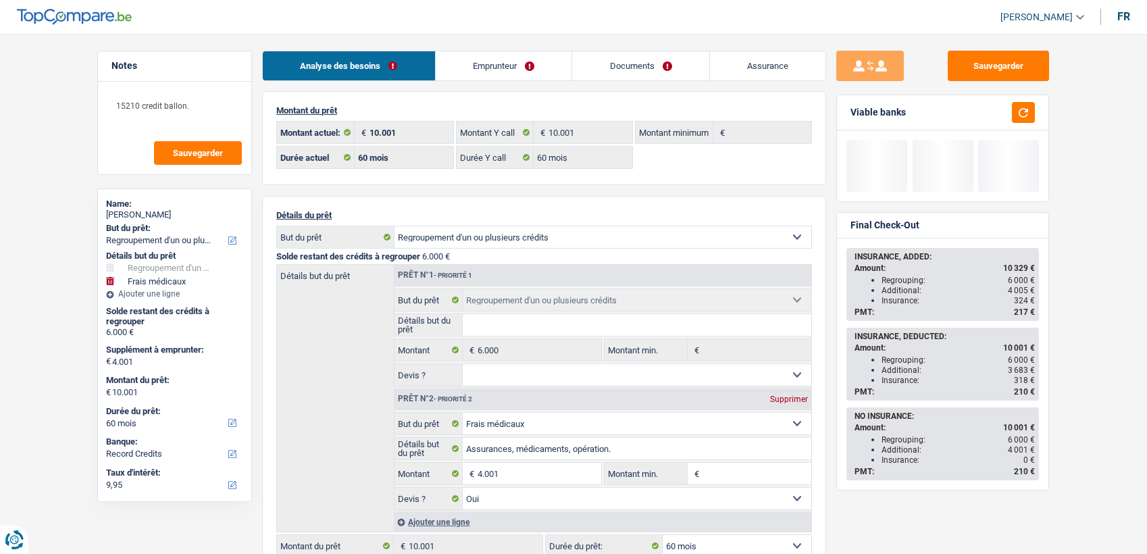
select select "60"
select select "refinancing"
select select "medical"
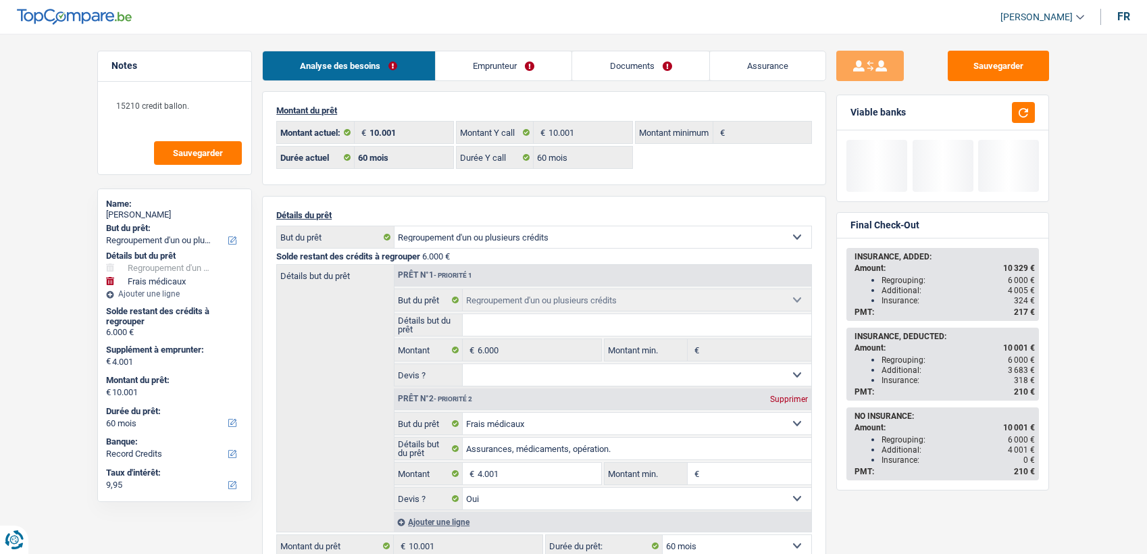
select select "yes"
select select "60"
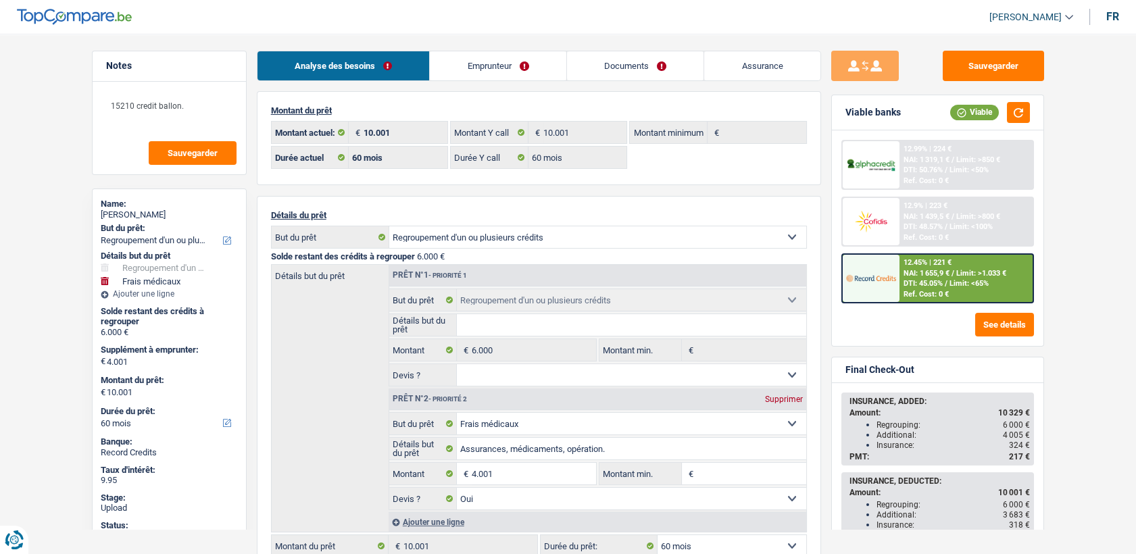
click at [636, 69] on link "Documents" at bounding box center [635, 65] width 137 height 29
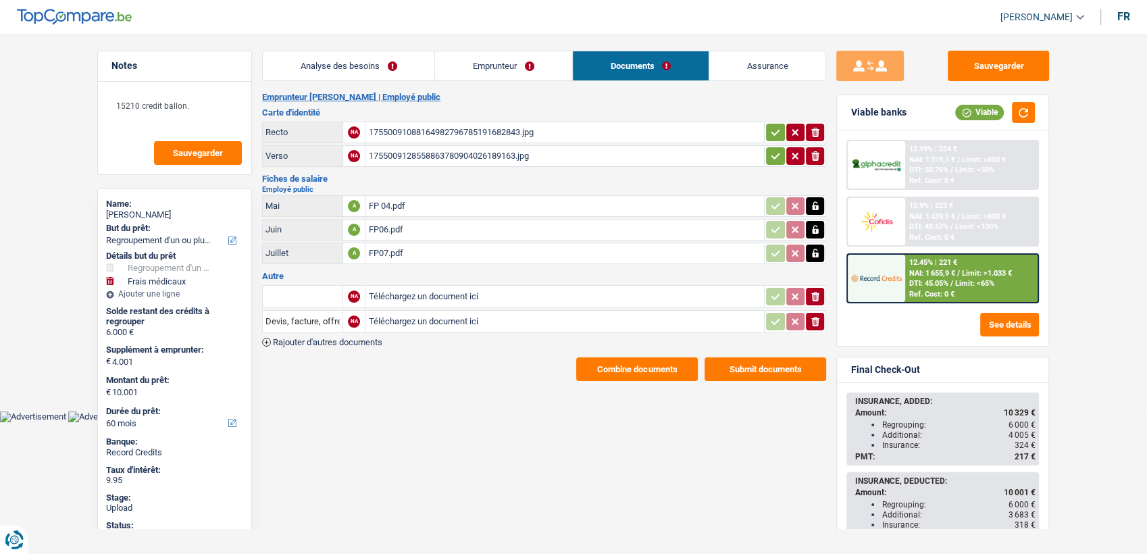
click at [602, 359] on button "Combine documents" at bounding box center [637, 369] width 122 height 24
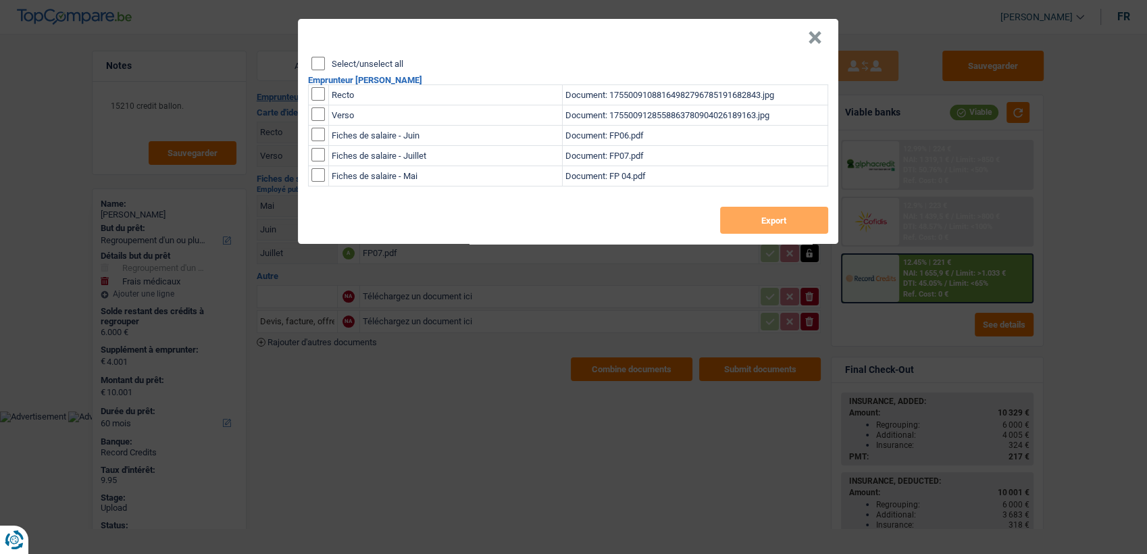
click at [318, 90] on input "checkbox" at bounding box center [318, 94] width 14 height 14
checkbox input "true"
click at [321, 101] on input "checkbox" at bounding box center [318, 94] width 14 height 14
checkbox input "true"
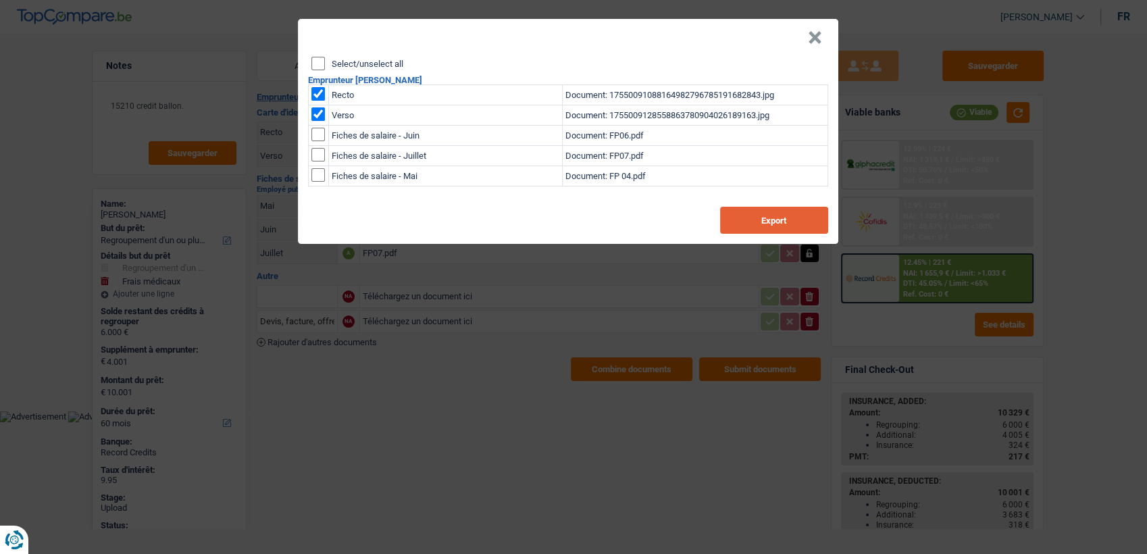
click at [811, 222] on button "Export" at bounding box center [774, 220] width 108 height 27
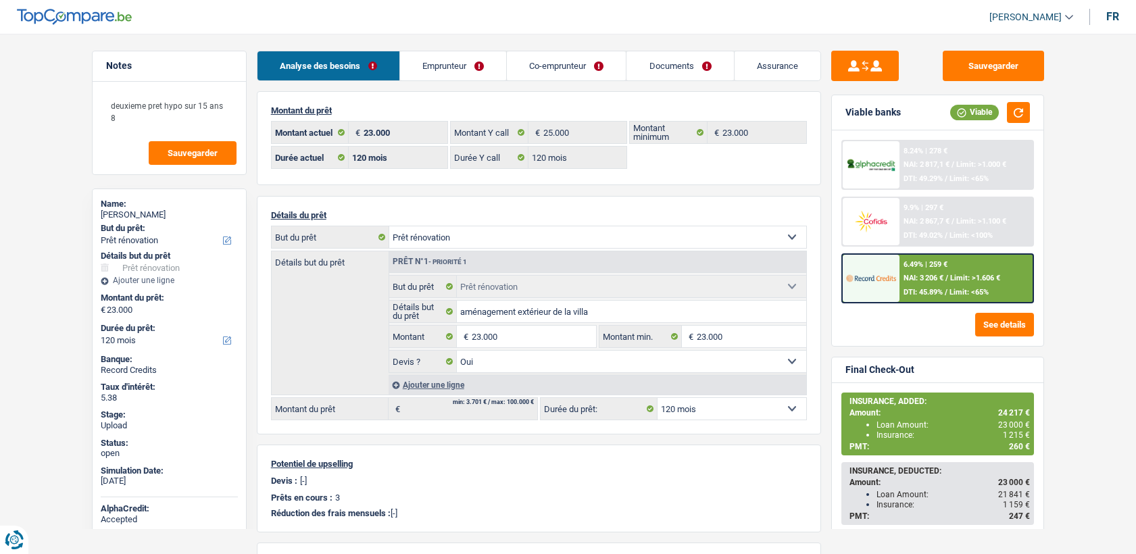
select select "renovation"
select select "120"
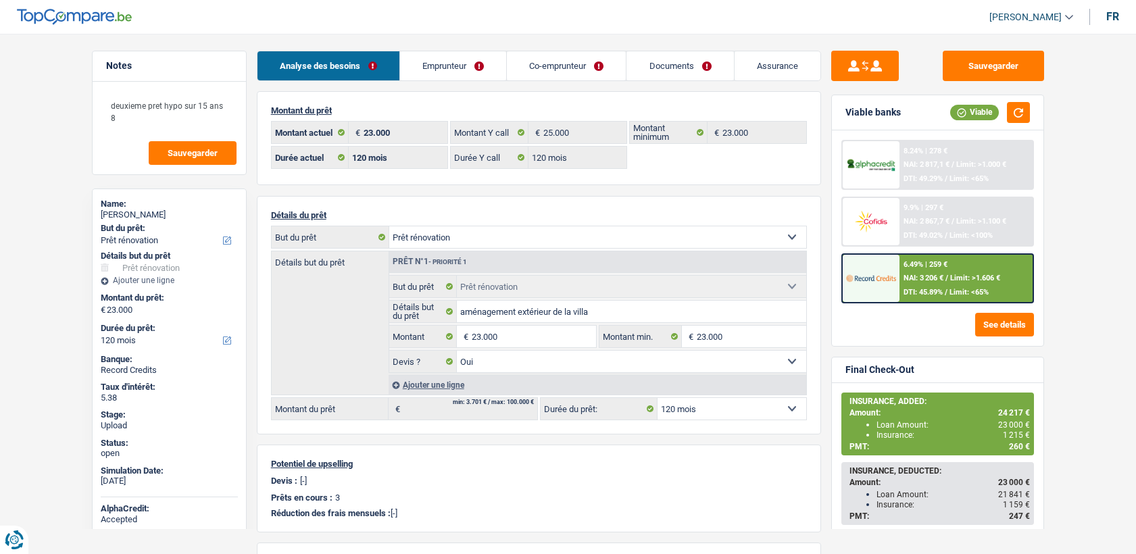
select select "renovation"
select select "yes"
select select "120"
click at [469, 73] on link "Emprunteur" at bounding box center [453, 65] width 106 height 29
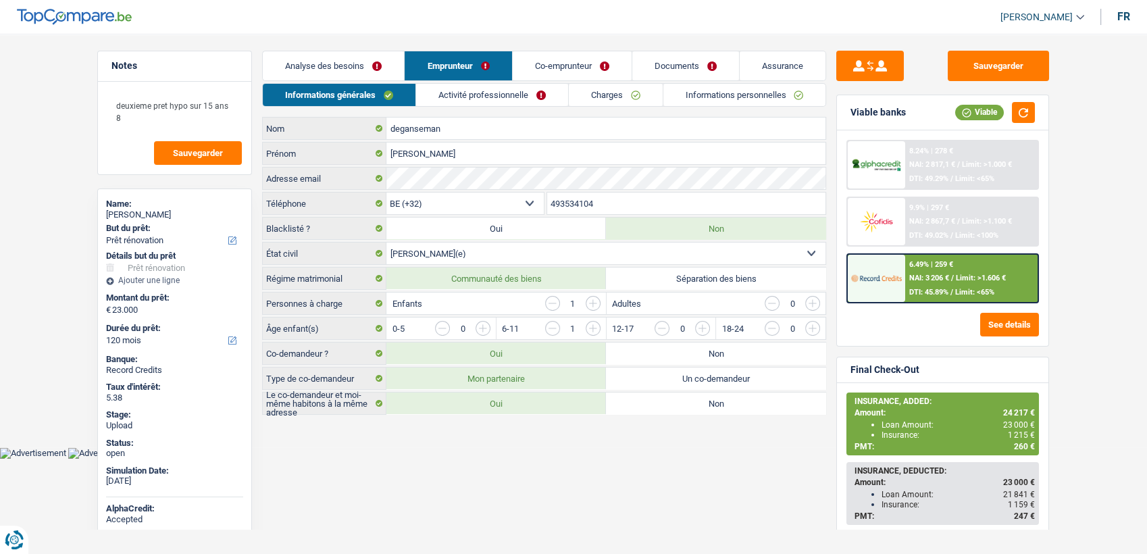
click at [657, 68] on link "Documents" at bounding box center [685, 65] width 107 height 29
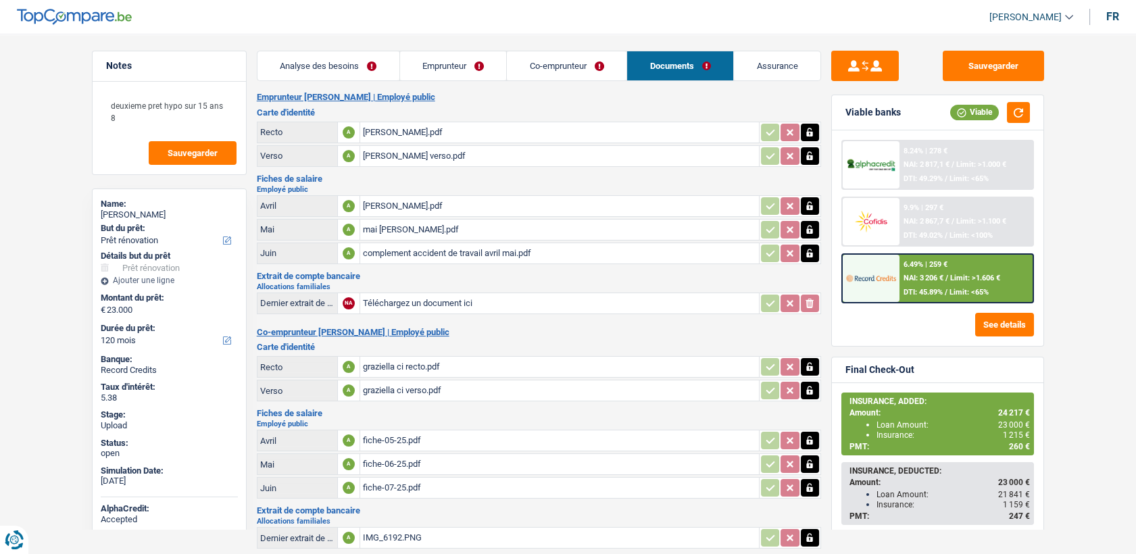
click at [387, 435] on div "fiche-05-25.pdf" at bounding box center [559, 440] width 393 height 20
click at [365, 191] on h2 "Employé public" at bounding box center [539, 189] width 564 height 7
click at [368, 204] on div "[PERSON_NAME].pdf" at bounding box center [559, 206] width 393 height 20
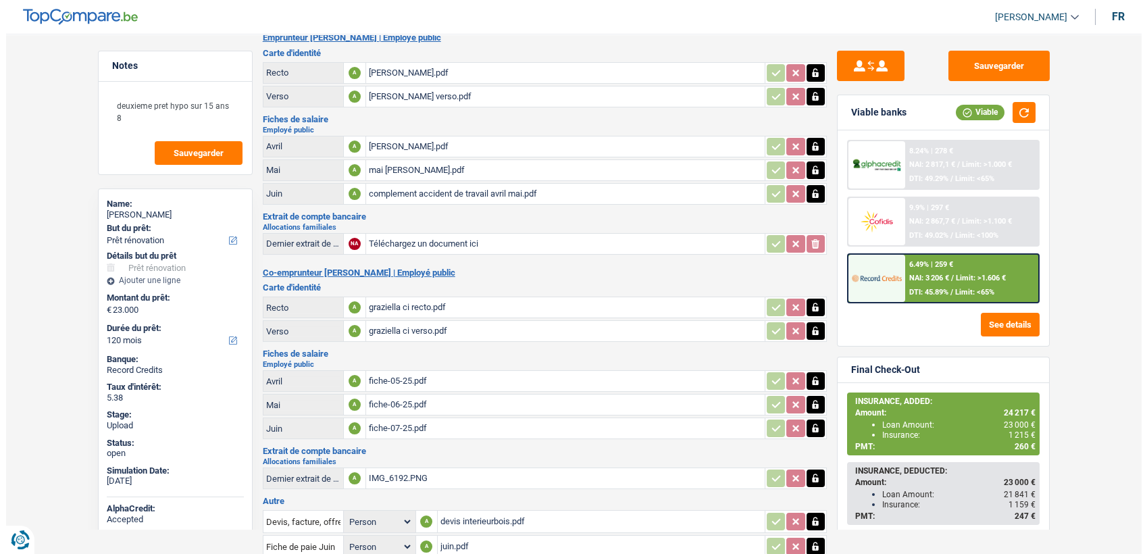
scroll to position [150, 0]
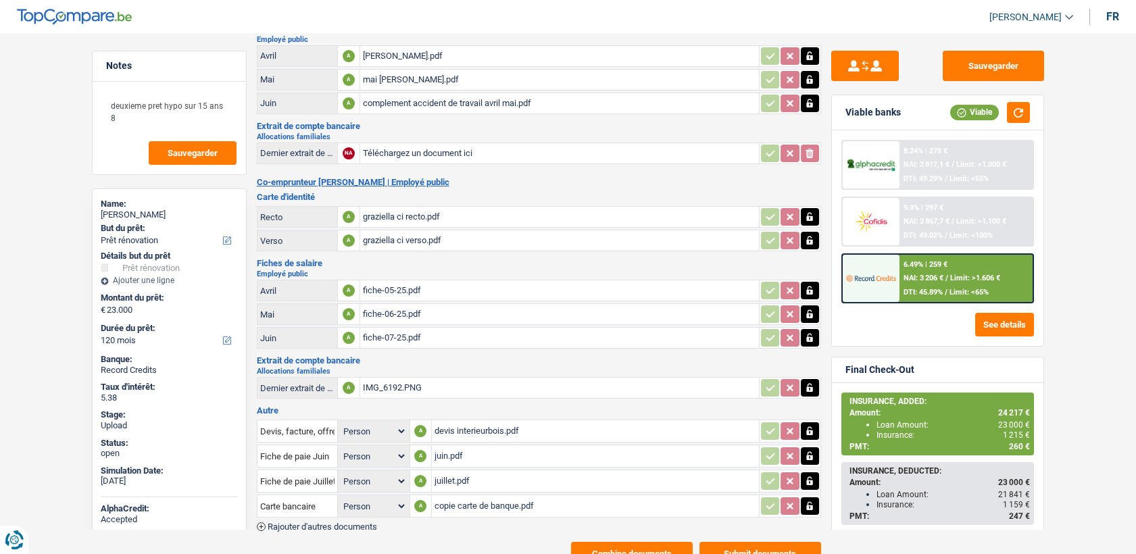
click at [449, 97] on div "complement accident de travail avril mai.pdf" at bounding box center [559, 103] width 393 height 20
click at [612, 542] on button "Combine documents" at bounding box center [632, 554] width 122 height 24
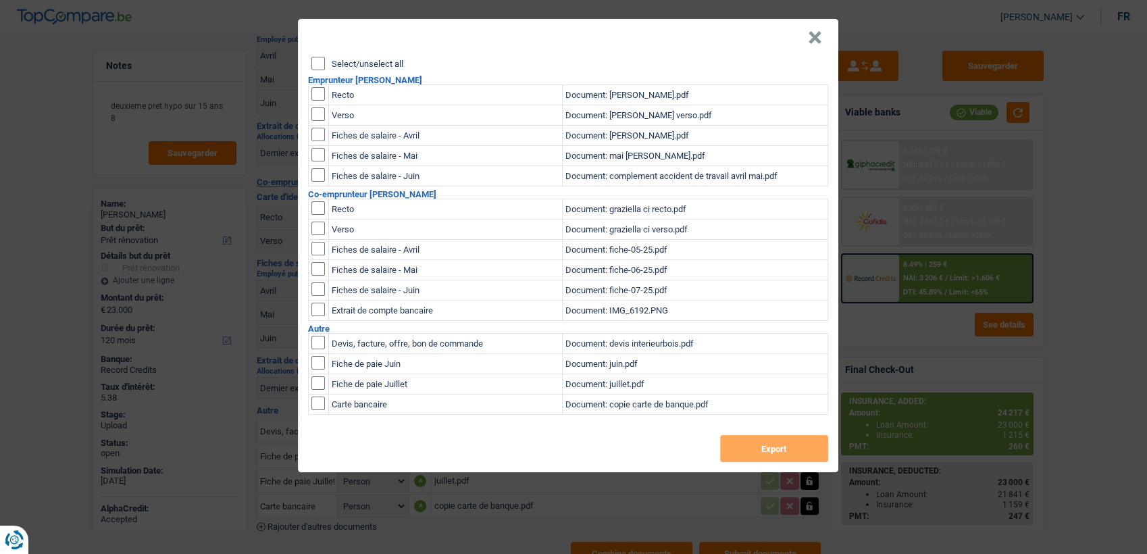
click at [318, 91] on input "checkbox" at bounding box center [318, 94] width 14 height 14
checkbox input "true"
click at [313, 123] on td at bounding box center [318, 115] width 20 height 20
click at [315, 101] on input "checkbox" at bounding box center [318, 94] width 14 height 14
checkbox input "true"
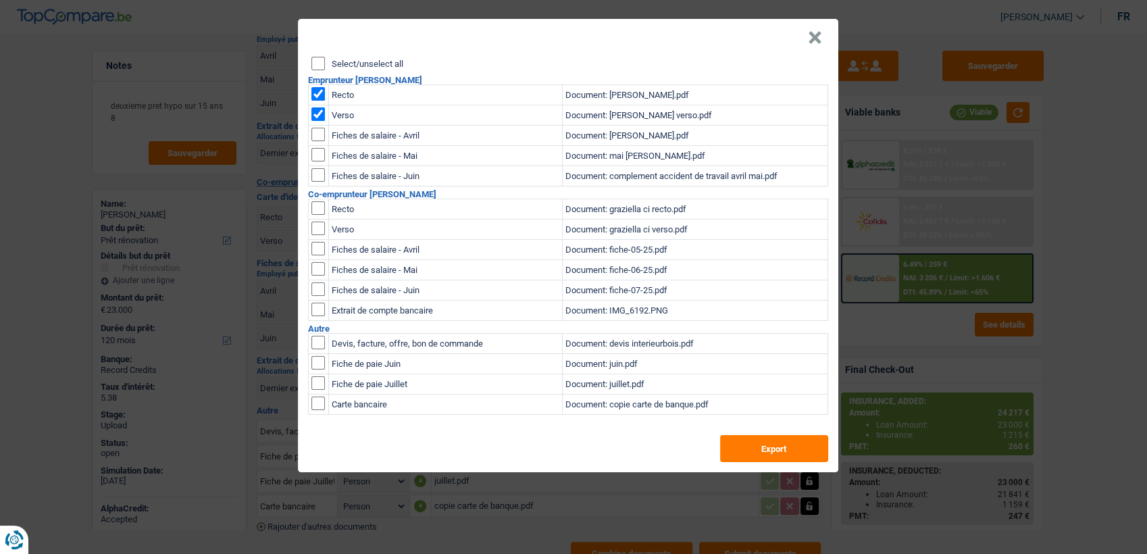
click at [318, 130] on input "checkbox" at bounding box center [318, 135] width 14 height 14
checkbox input "true"
click at [316, 146] on td at bounding box center [318, 156] width 20 height 20
click at [316, 141] on input "checkbox" at bounding box center [318, 135] width 14 height 14
checkbox input "true"
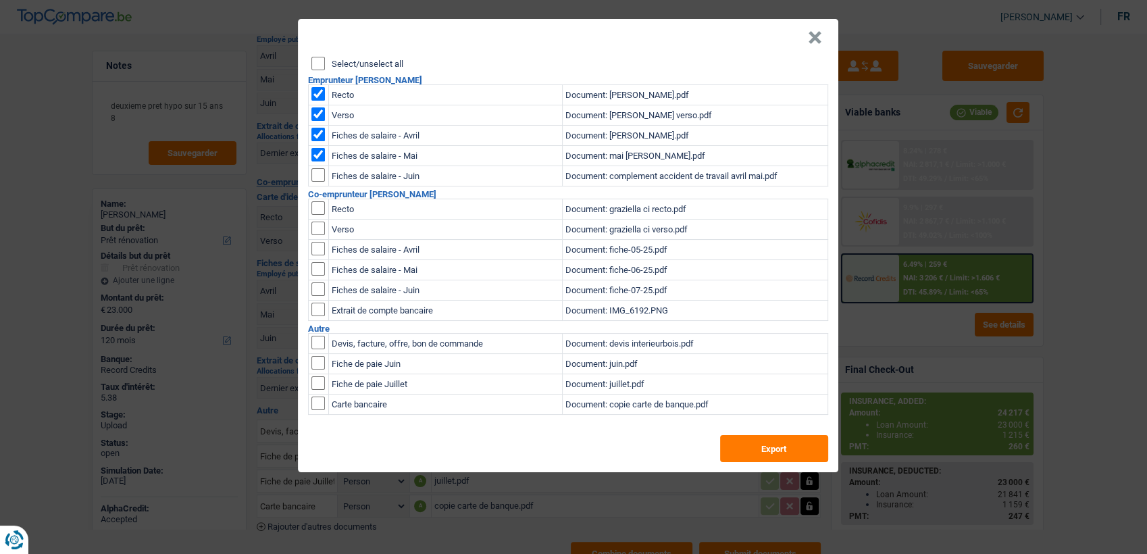
click at [319, 141] on input "checkbox" at bounding box center [318, 135] width 14 height 14
checkbox input "true"
click at [813, 41] on button "×" at bounding box center [815, 38] width 14 height 14
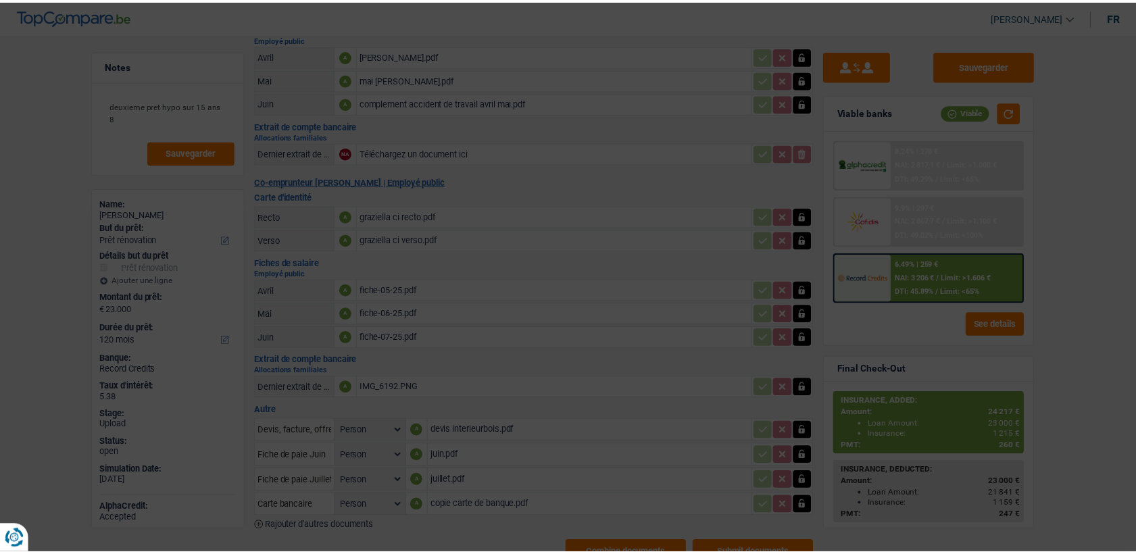
scroll to position [153, 0]
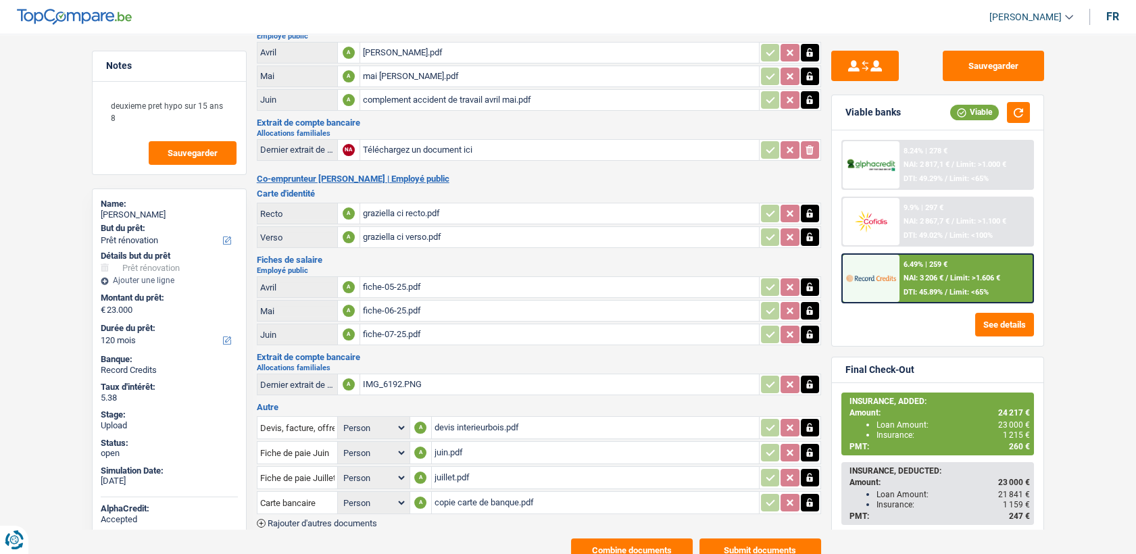
click at [455, 468] on div "juillet.pdf" at bounding box center [595, 478] width 322 height 20
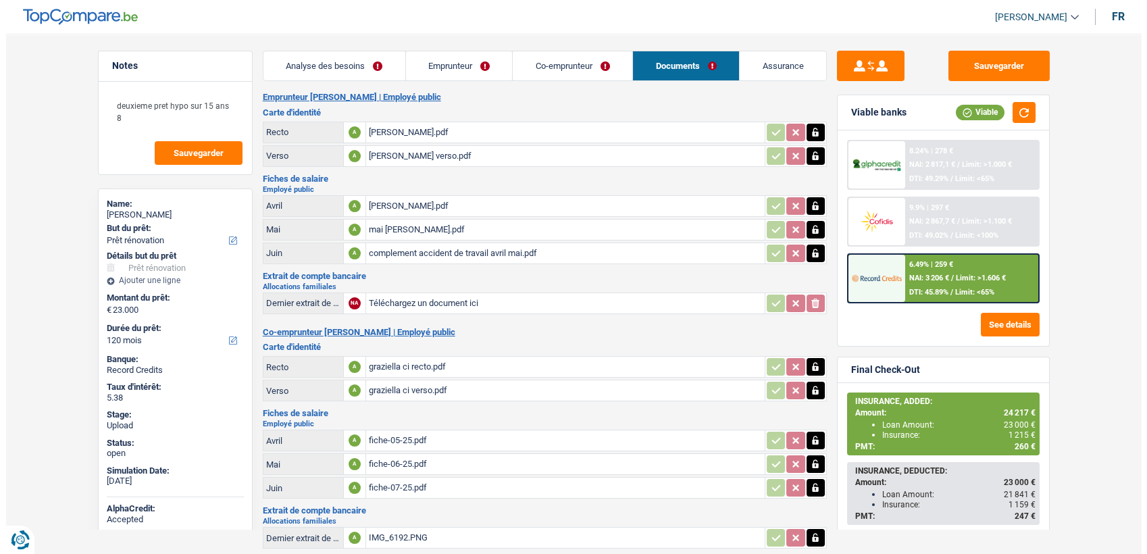
scroll to position [195, 0]
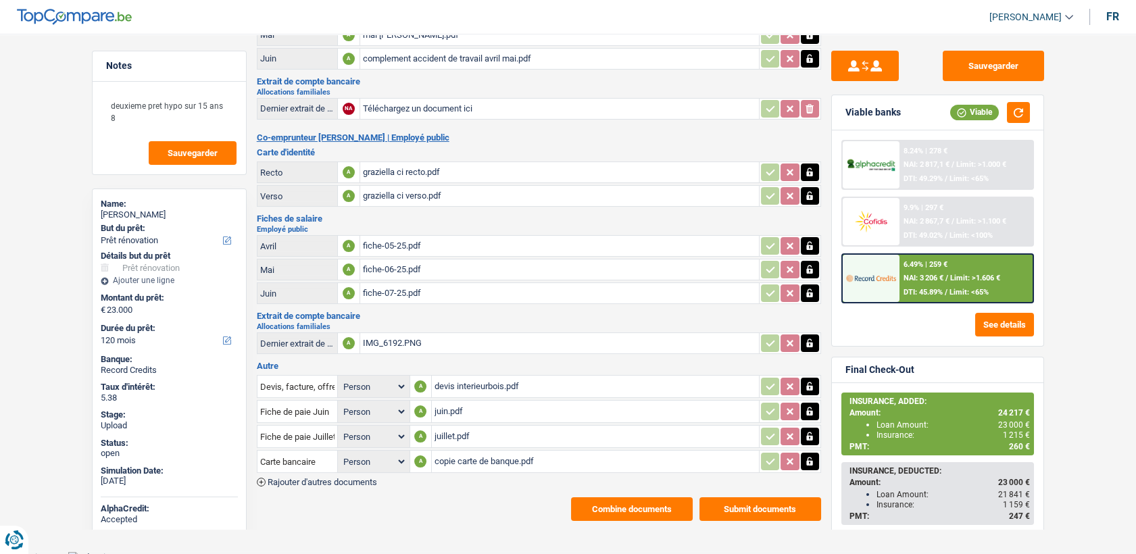
click at [641, 506] on button "Combine documents" at bounding box center [632, 509] width 122 height 24
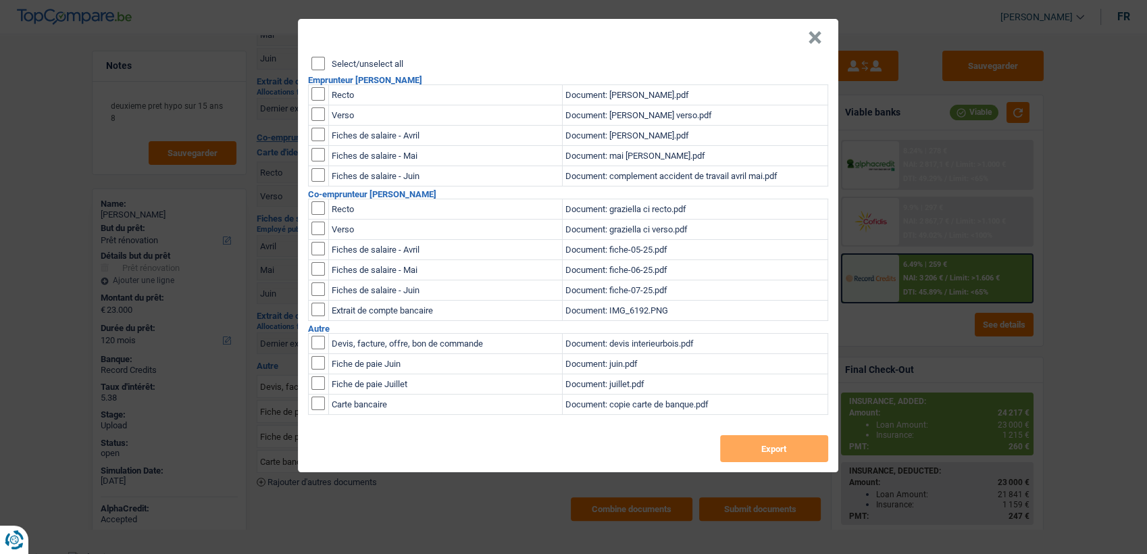
click at [322, 93] on td at bounding box center [318, 95] width 20 height 20
drag, startPoint x: 322, startPoint y: 93, endPoint x: 320, endPoint y: 110, distance: 17.1
click at [320, 101] on input "checkbox" at bounding box center [318, 94] width 14 height 14
checkbox input "true"
click at [318, 96] on input "checkbox" at bounding box center [318, 94] width 14 height 14
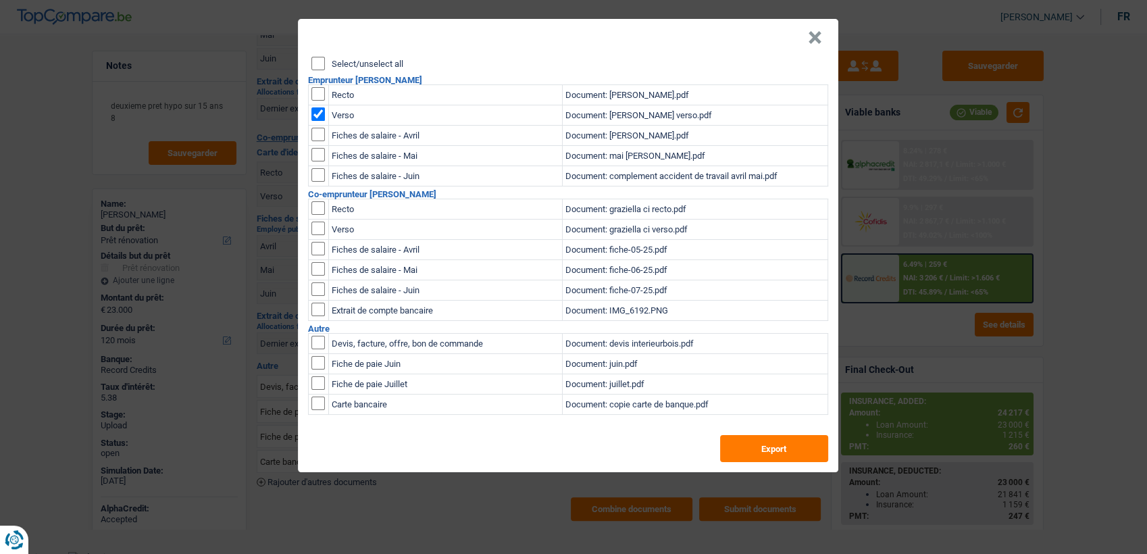
checkbox input "true"
click at [318, 132] on input "checkbox" at bounding box center [318, 135] width 14 height 14
checkbox input "true"
click at [320, 141] on input "checkbox" at bounding box center [318, 135] width 14 height 14
checkbox input "true"
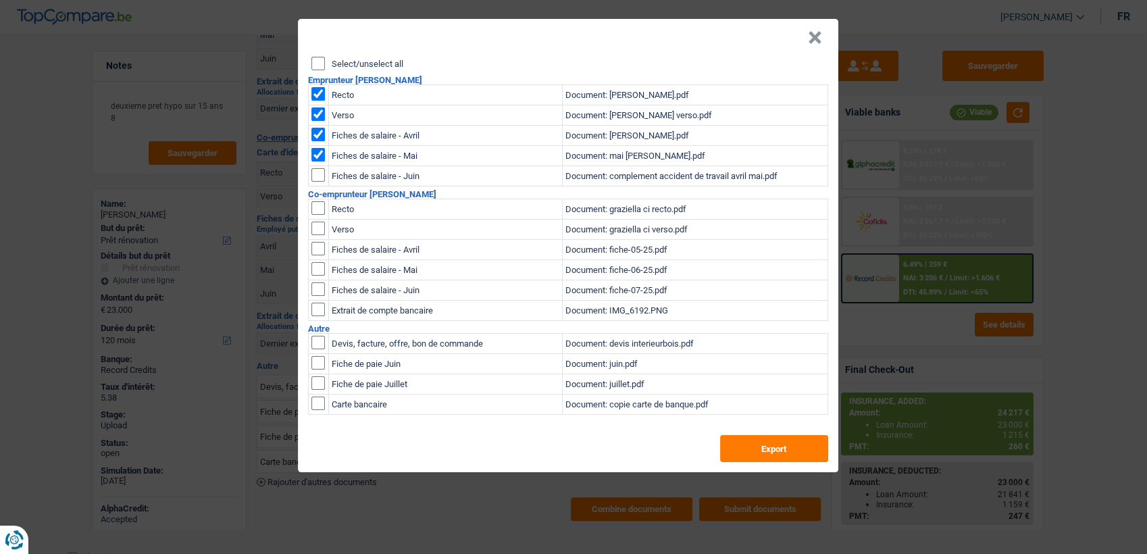
click at [320, 141] on input "checkbox" at bounding box center [318, 135] width 14 height 14
checkbox input "true"
click at [323, 349] on input "checkbox" at bounding box center [318, 343] width 14 height 14
checkbox input "true"
click at [792, 455] on button "Export" at bounding box center [774, 448] width 108 height 27
